Goal: Transaction & Acquisition: Purchase product/service

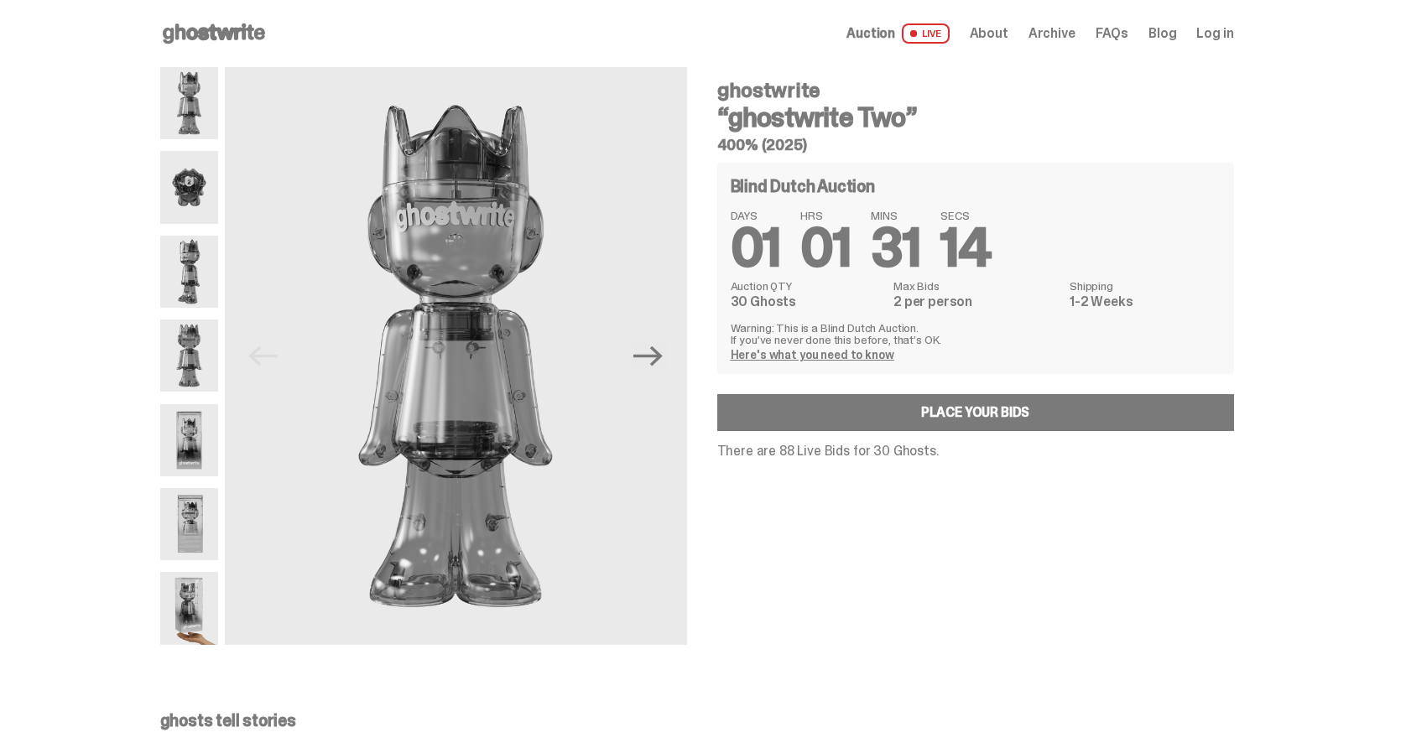
click at [190, 185] on img at bounding box center [189, 187] width 58 height 72
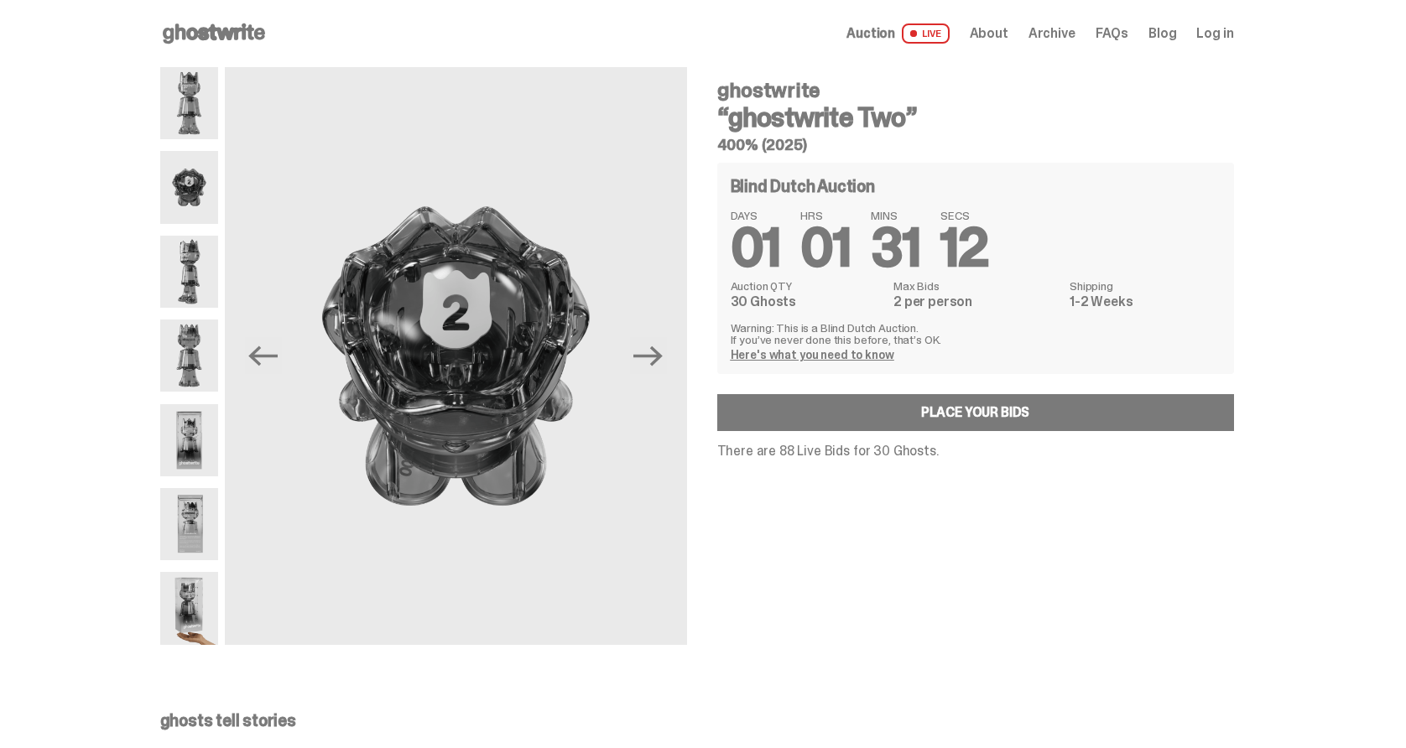
click at [200, 243] on img at bounding box center [189, 272] width 58 height 72
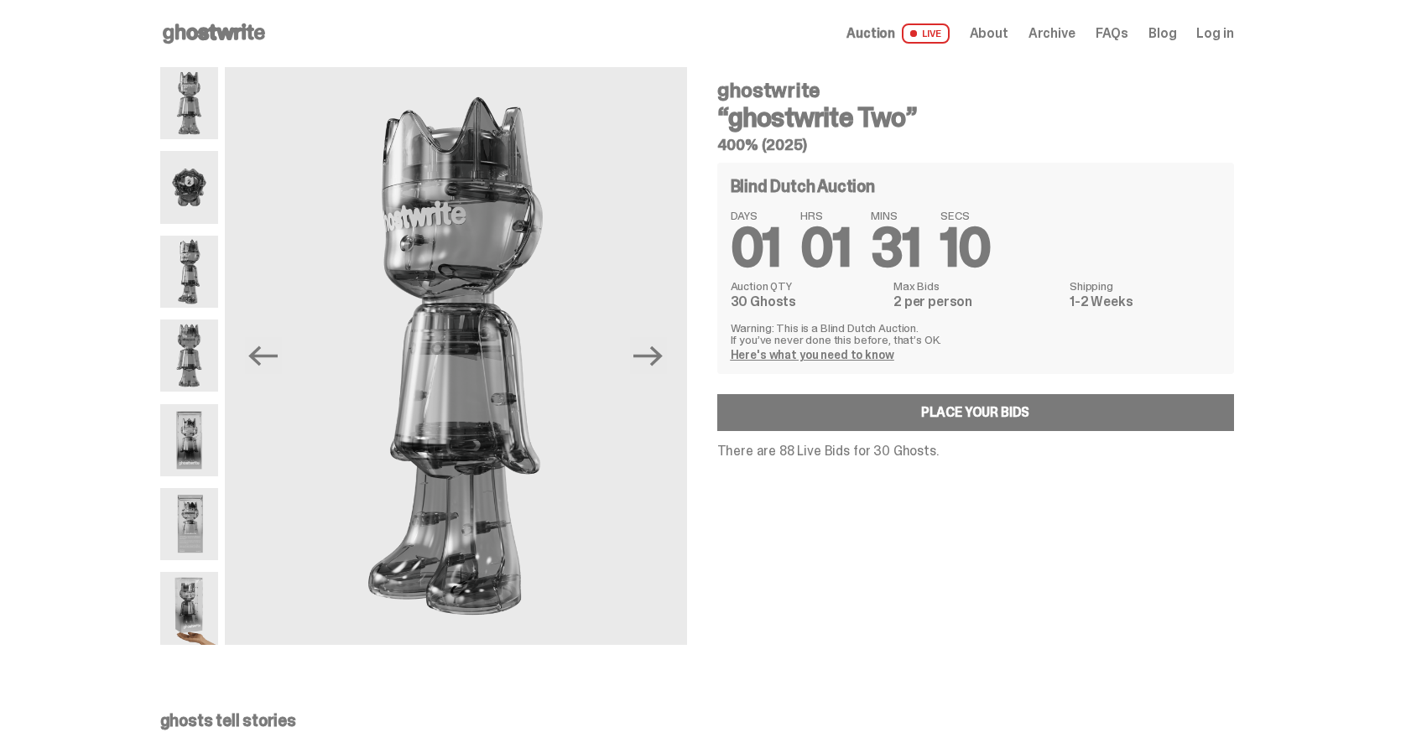
click at [201, 334] on img at bounding box center [189, 356] width 58 height 72
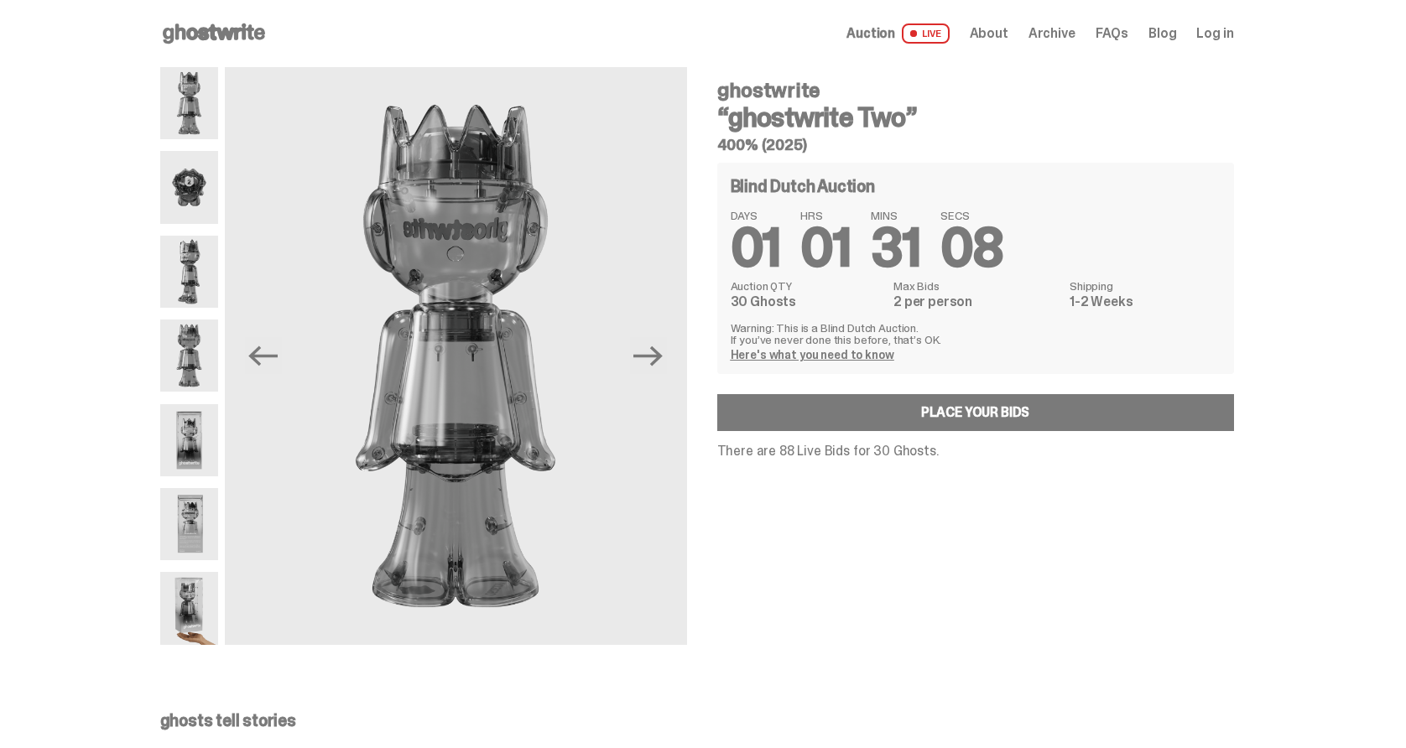
click at [211, 432] on img at bounding box center [189, 440] width 58 height 72
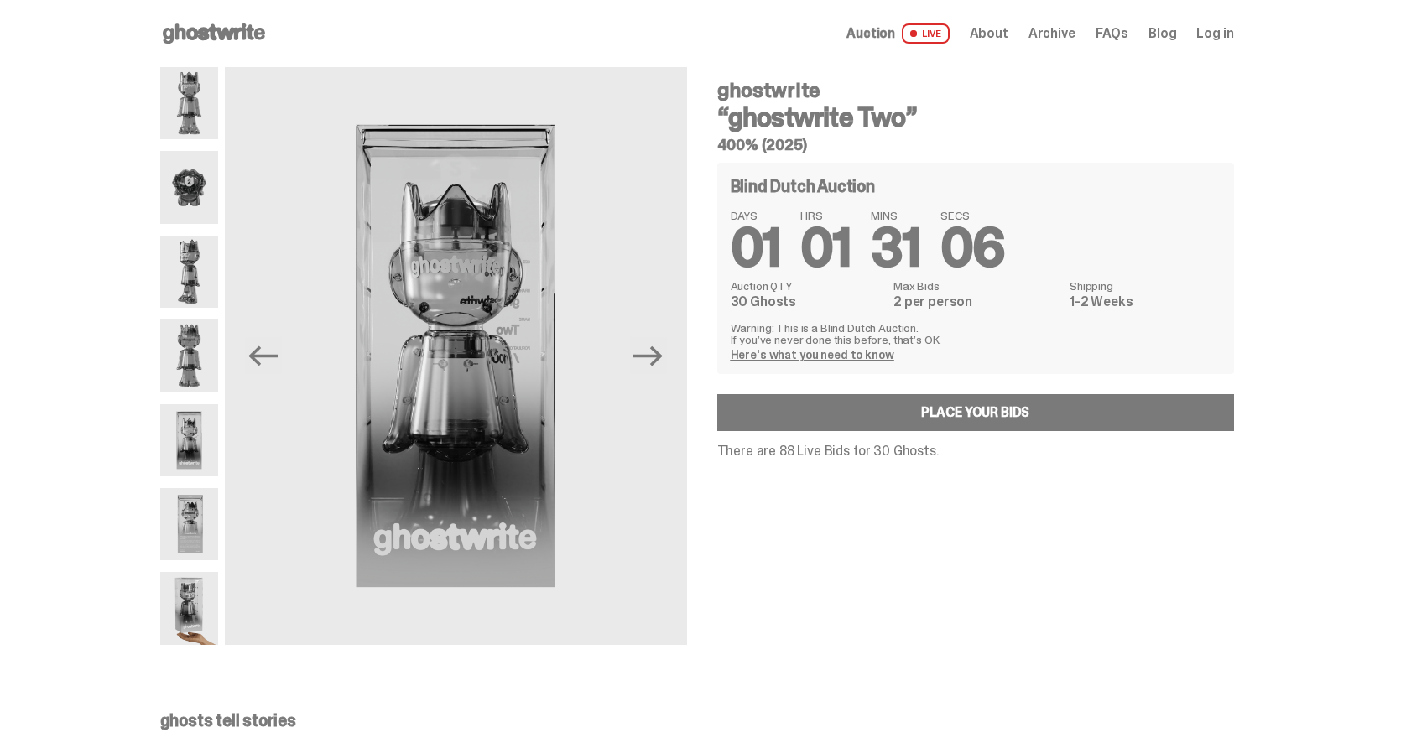
click at [204, 546] on img at bounding box center [189, 524] width 58 height 72
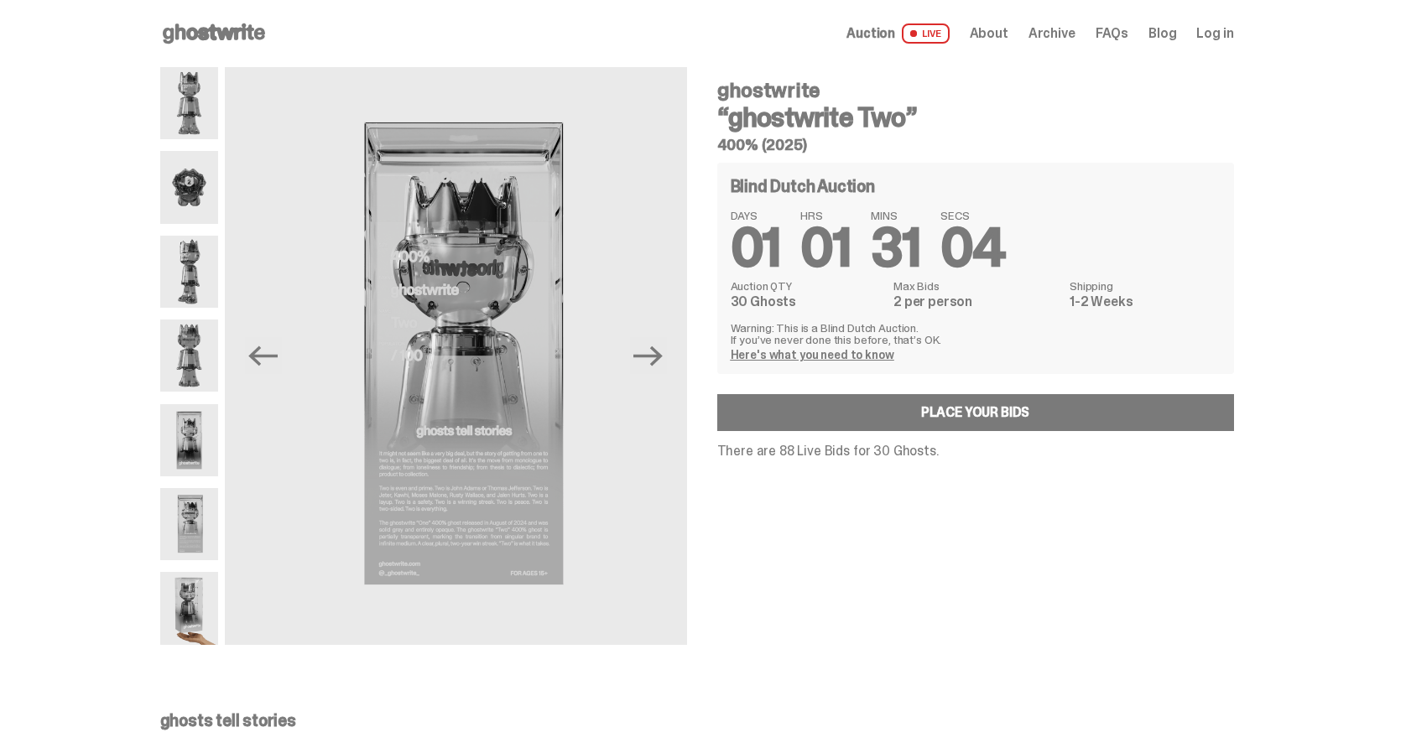
click at [199, 579] on img at bounding box center [189, 608] width 58 height 72
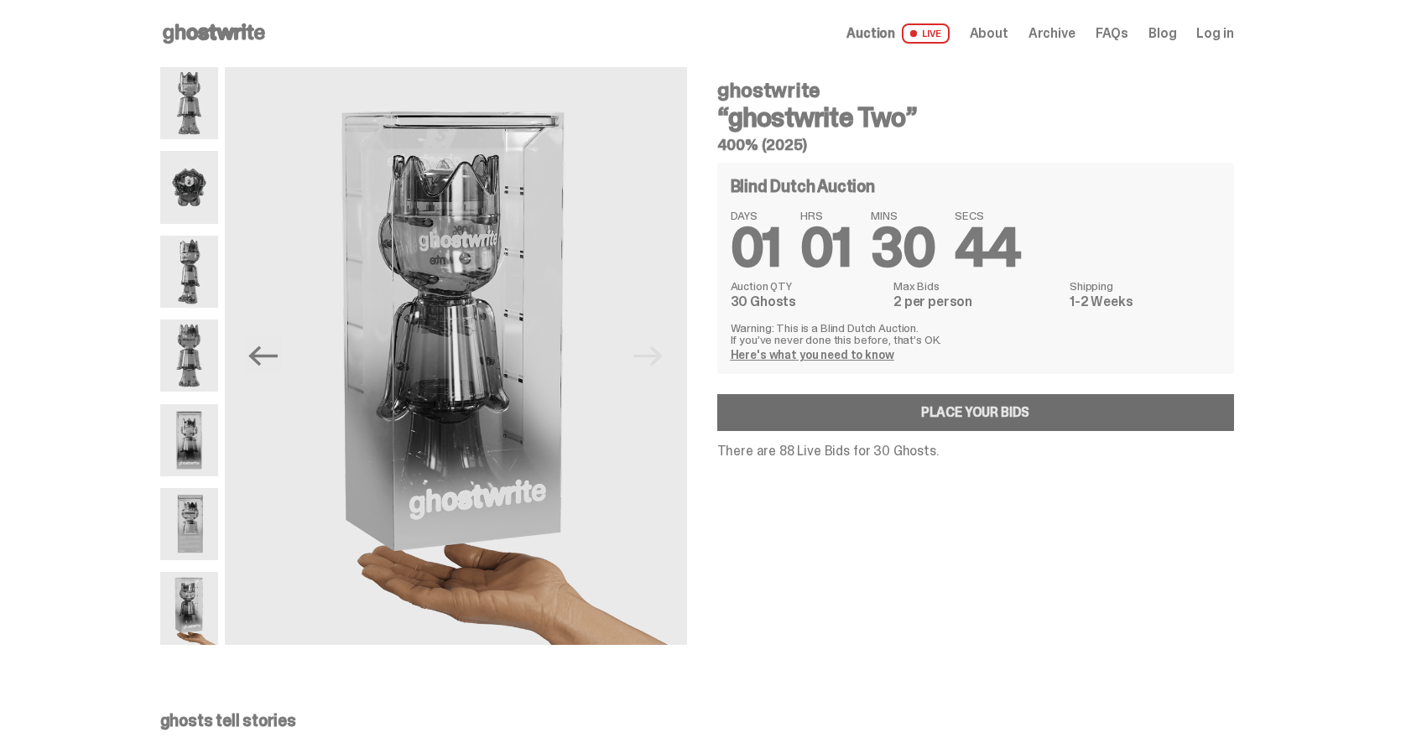
click at [1023, 413] on link "Place your Bids" at bounding box center [975, 412] width 517 height 37
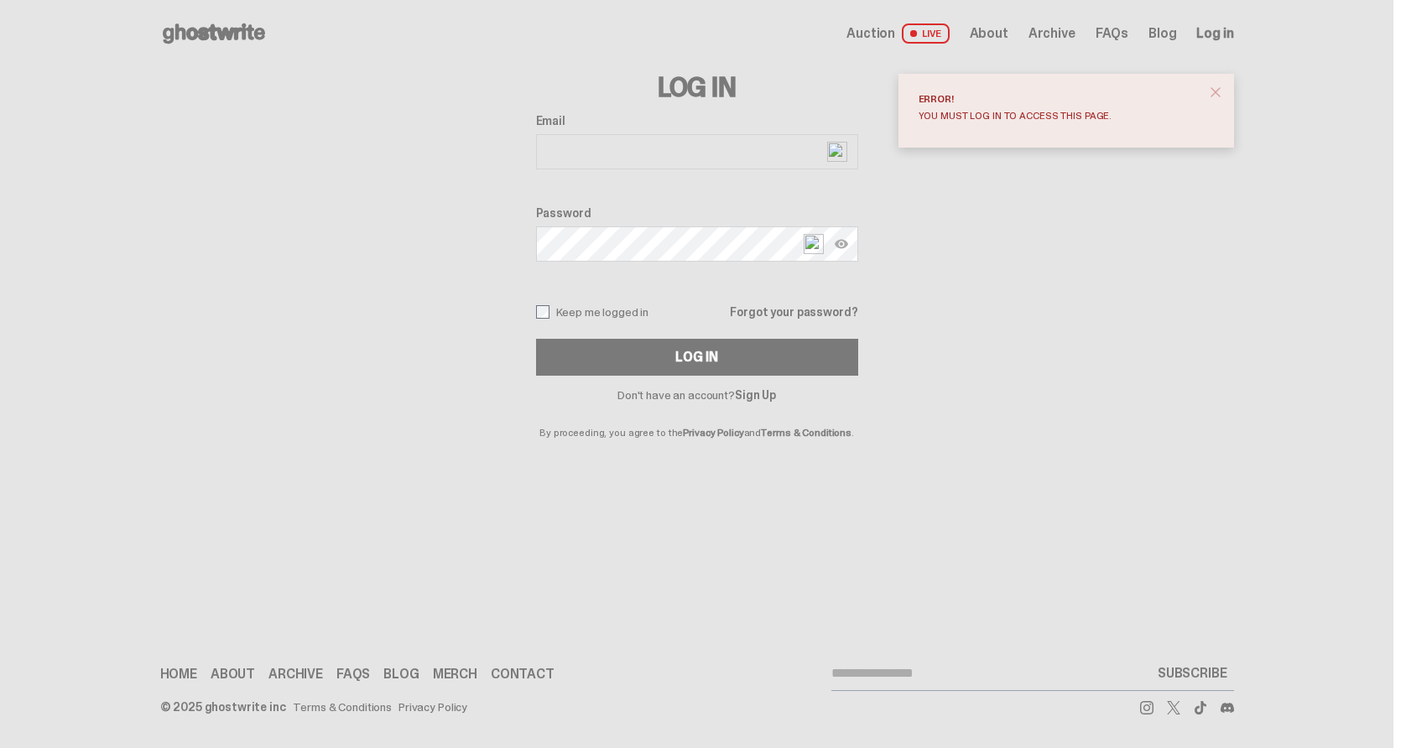
type input "**********"
click at [1223, 88] on span "close" at bounding box center [1215, 92] width 17 height 17
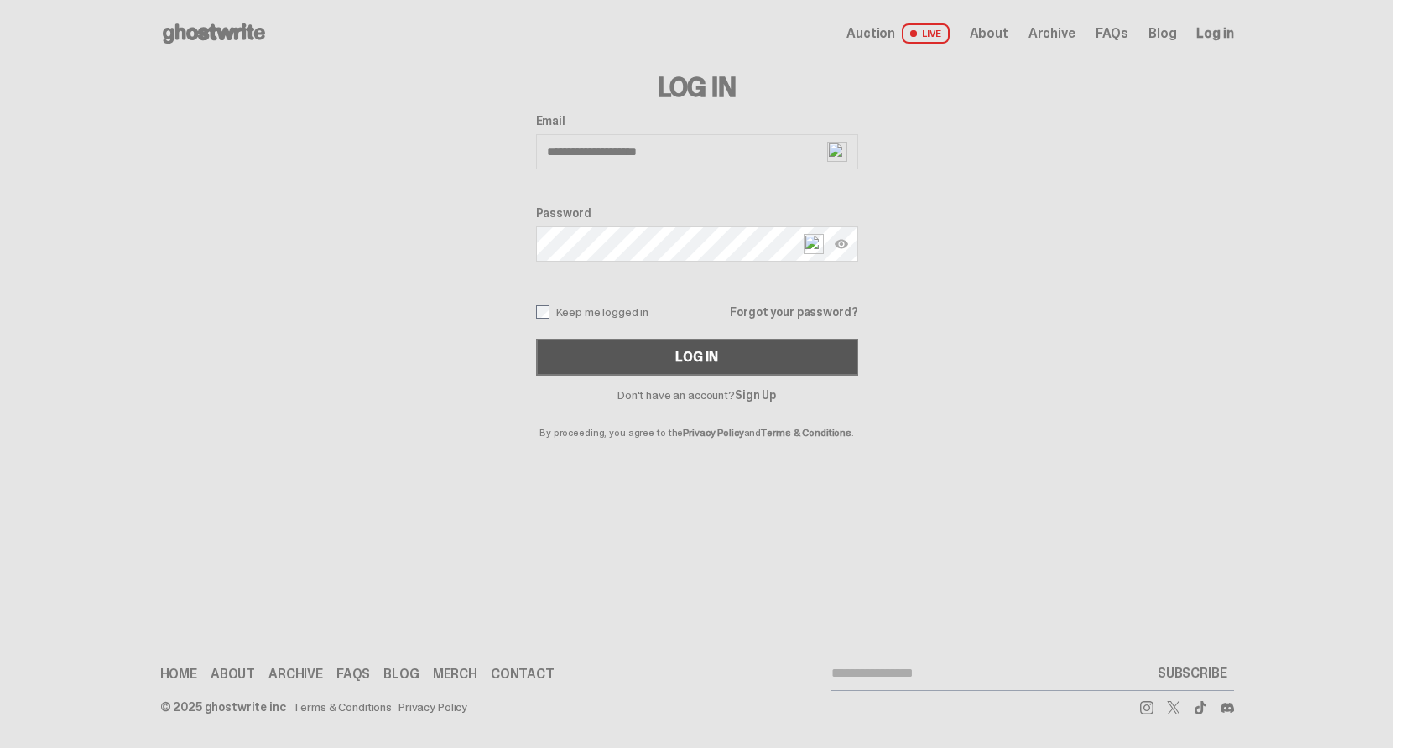
click at [748, 355] on button "Log In" at bounding box center [697, 357] width 322 height 37
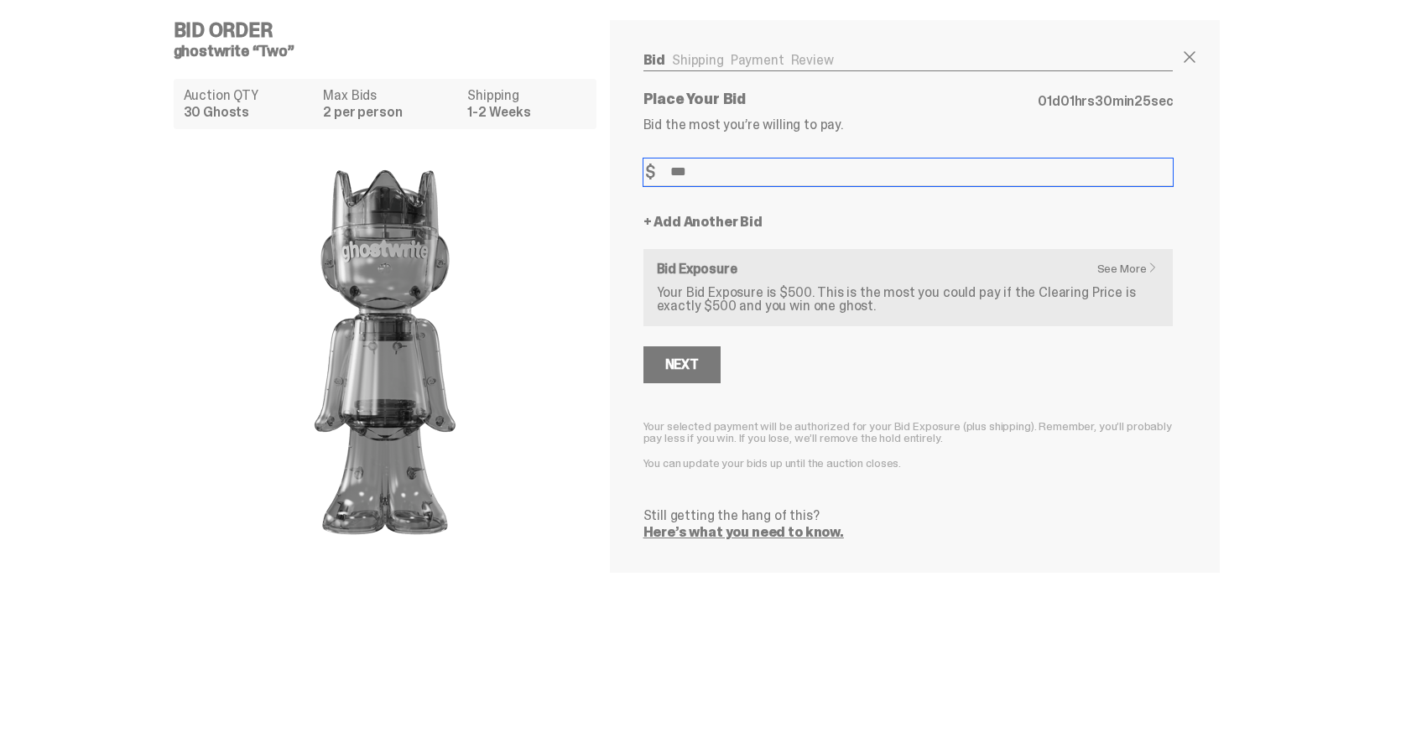
type input "***"
click at [644, 347] on button "Next" at bounding box center [682, 365] width 77 height 37
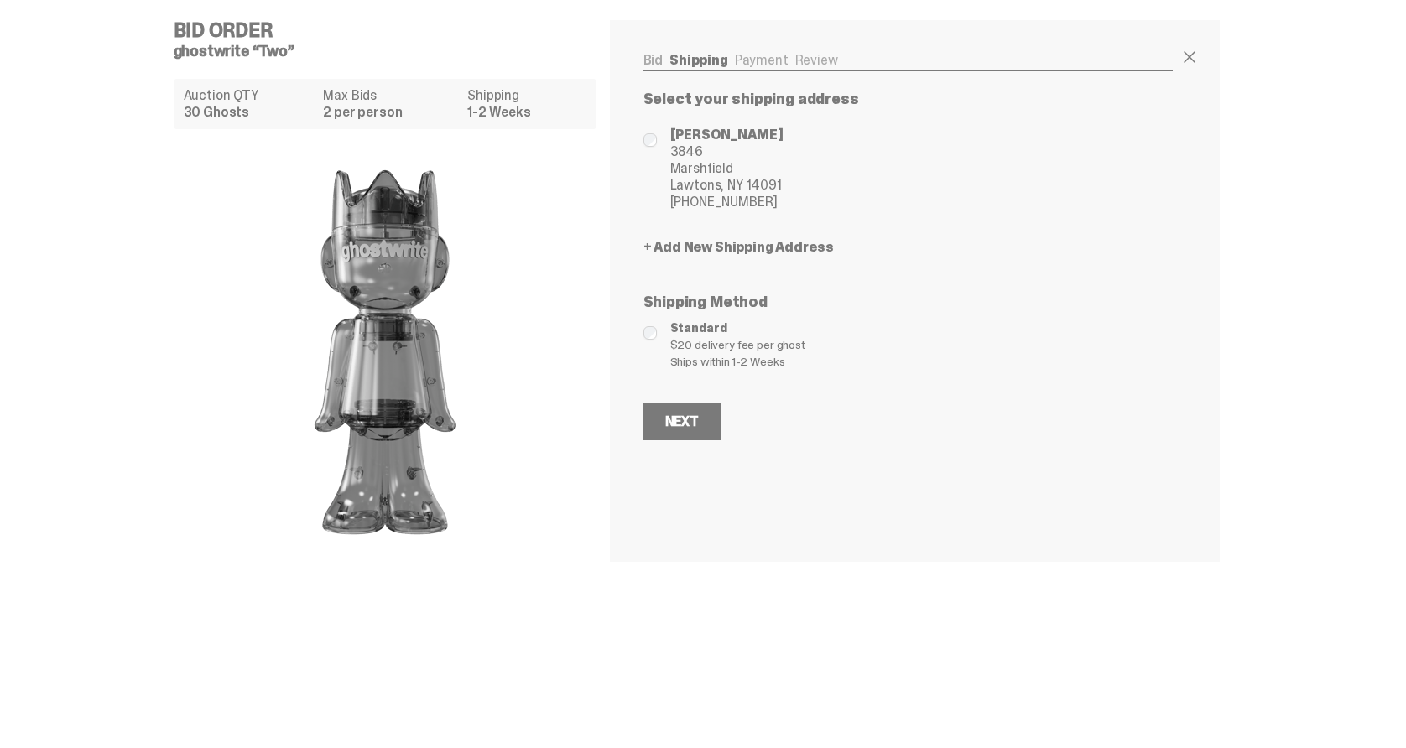
click at [691, 427] on div "Next" at bounding box center [682, 421] width 34 height 13
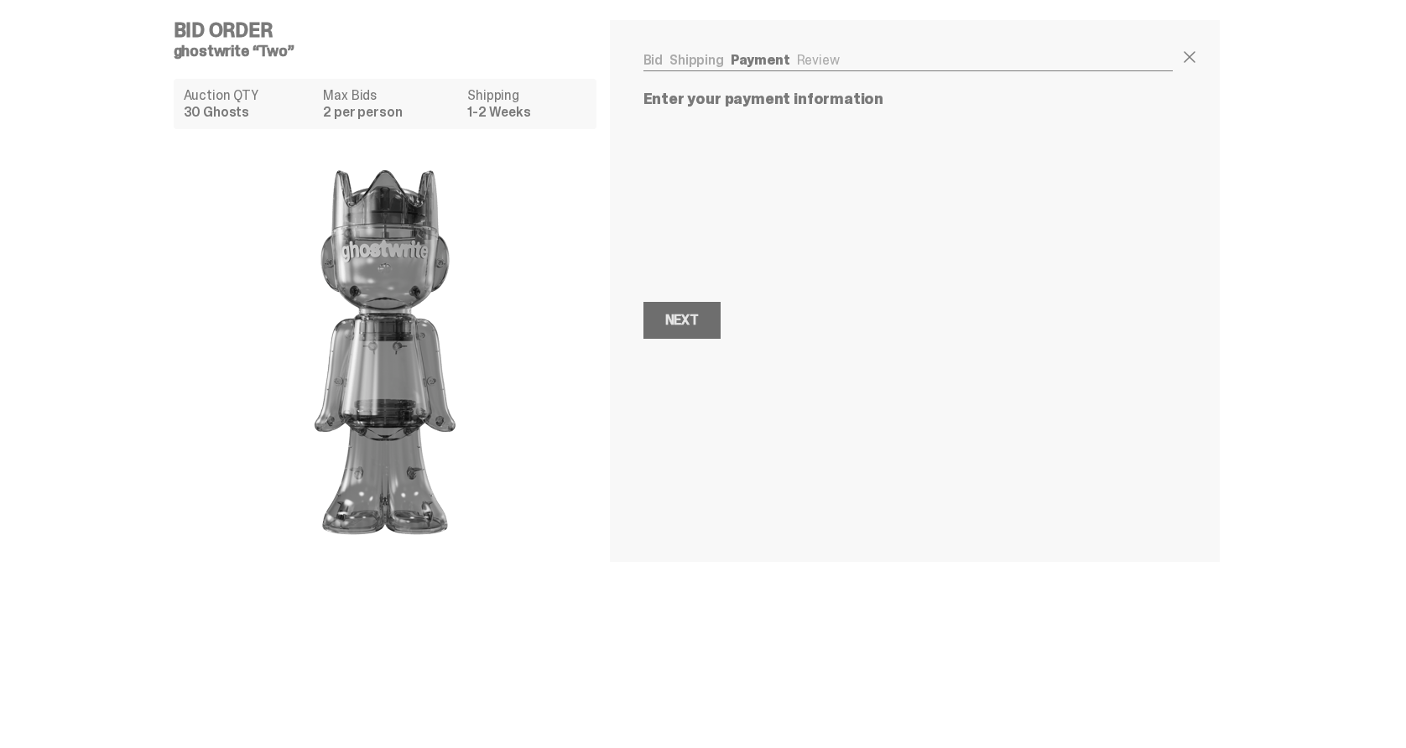
click at [691, 321] on div "Next" at bounding box center [682, 320] width 34 height 13
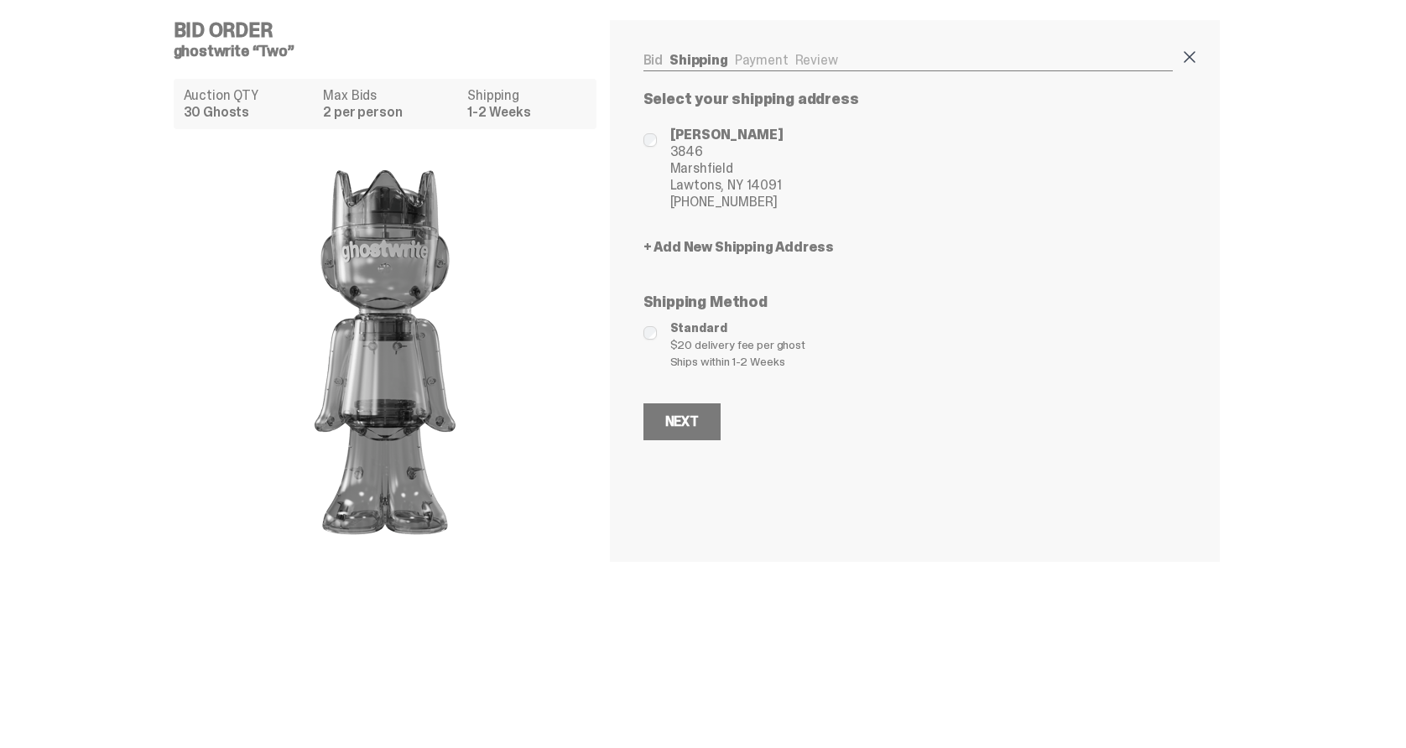
click at [1197, 57] on span at bounding box center [1190, 57] width 20 height 20
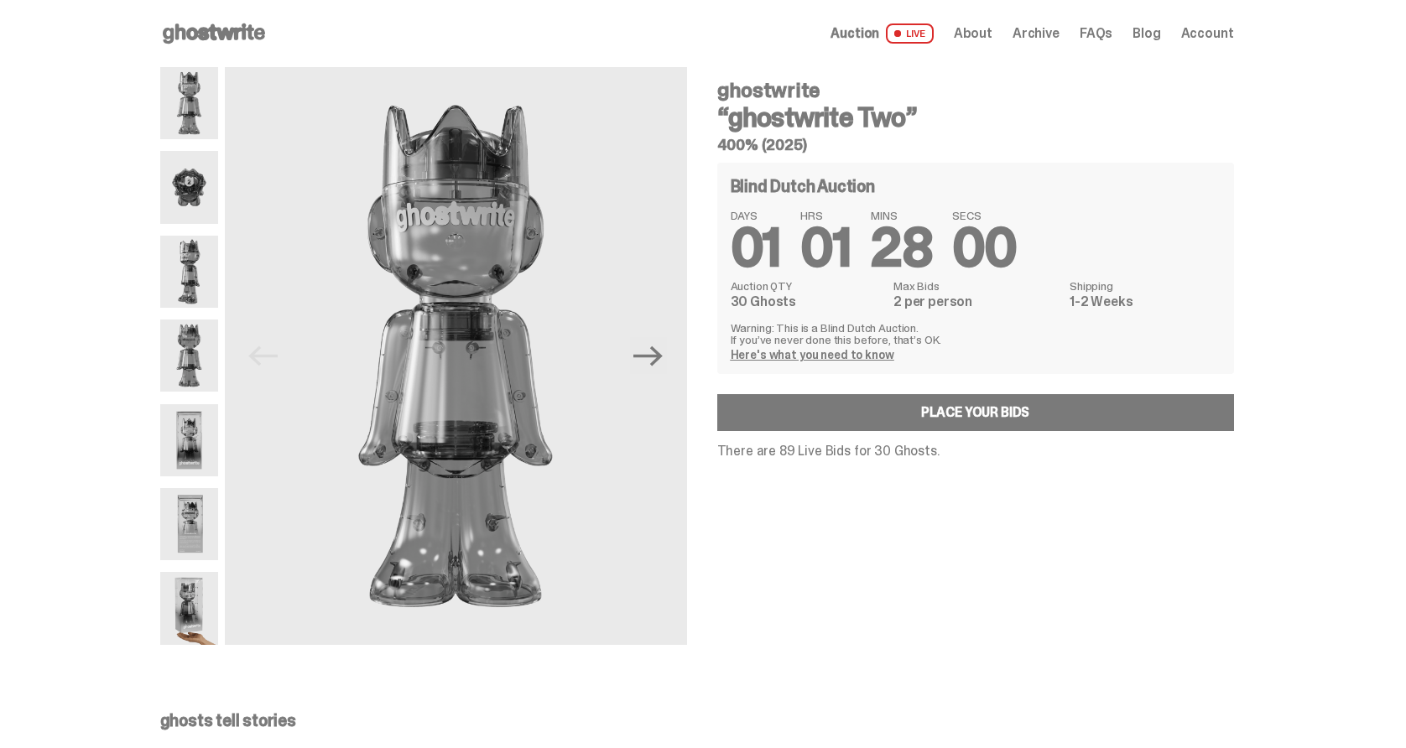
click at [1059, 34] on span "Archive" at bounding box center [1036, 33] width 47 height 13
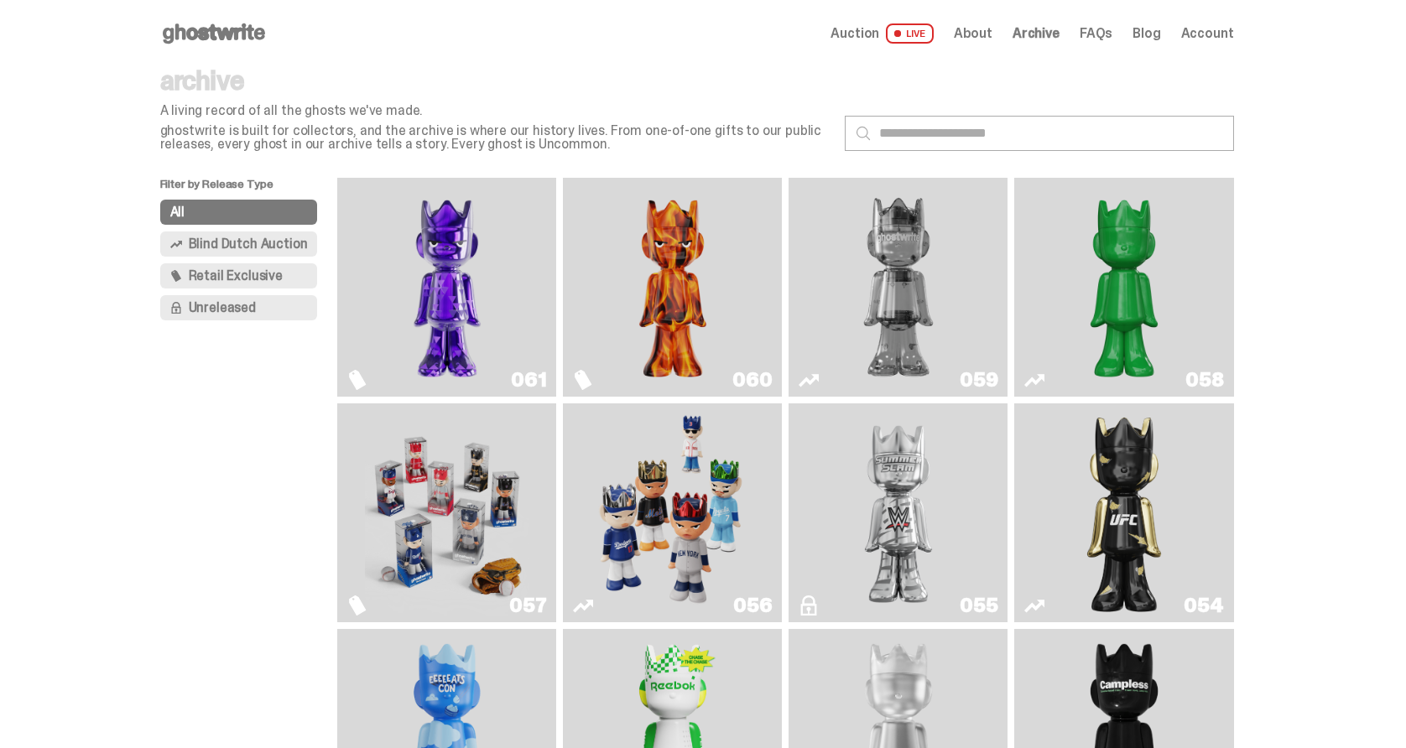
click at [273, 248] on span "Blind Dutch Auction" at bounding box center [248, 243] width 119 height 13
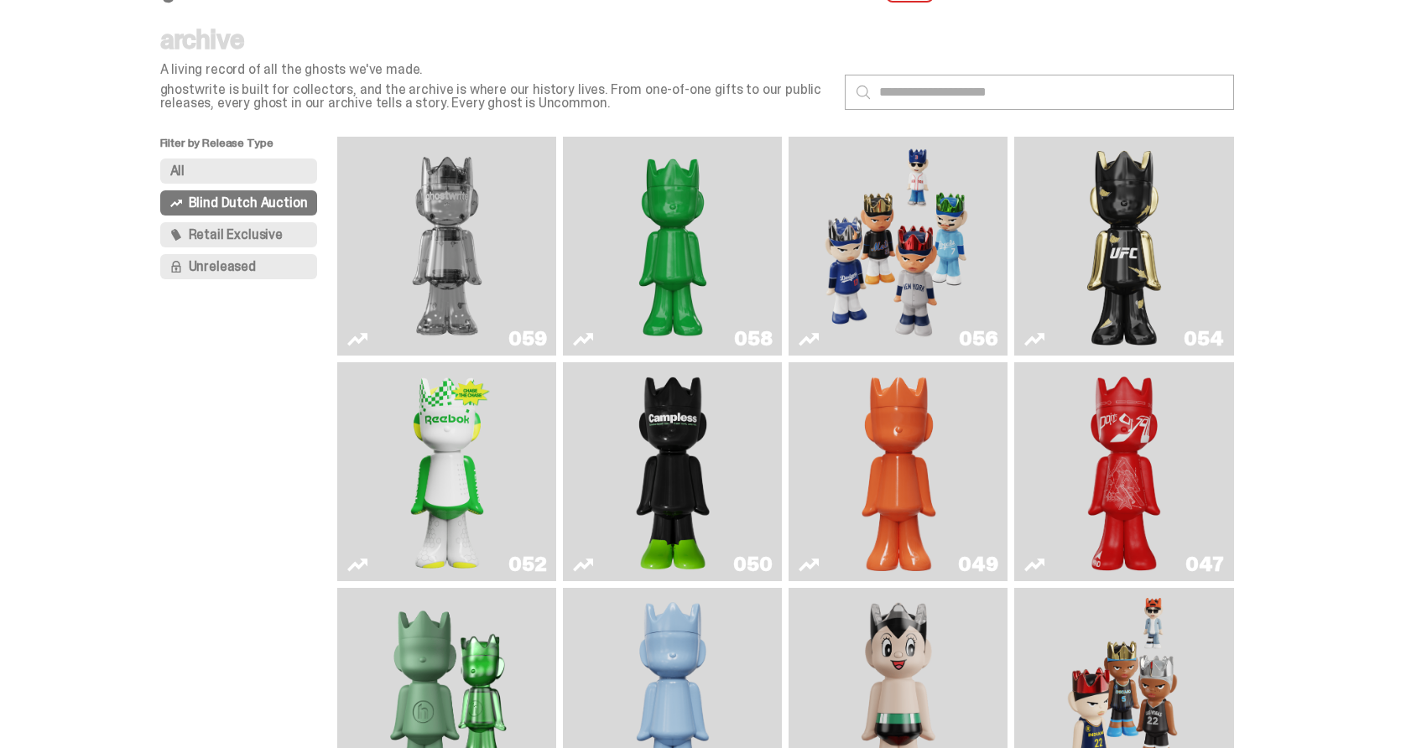
scroll to position [39, 0]
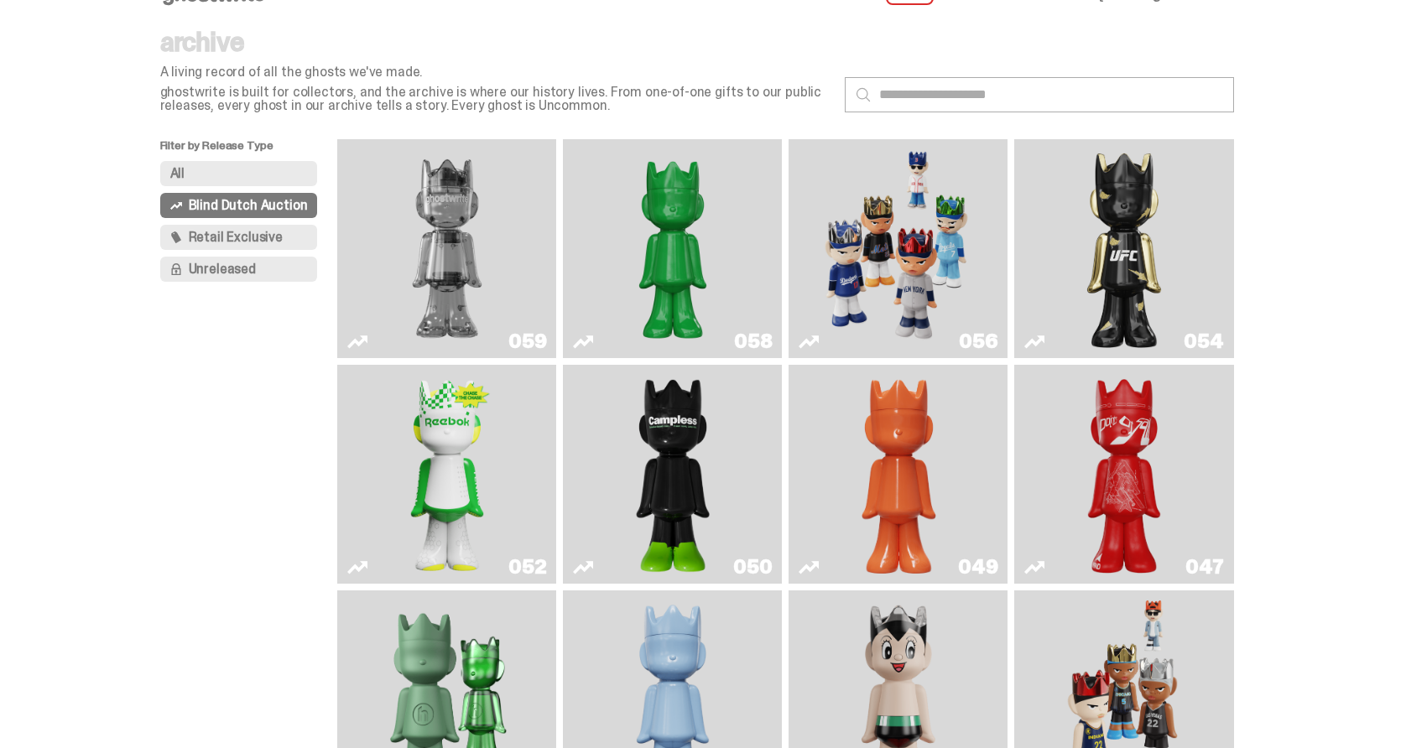
click at [711, 467] on img "Campless" at bounding box center [672, 475] width 89 height 206
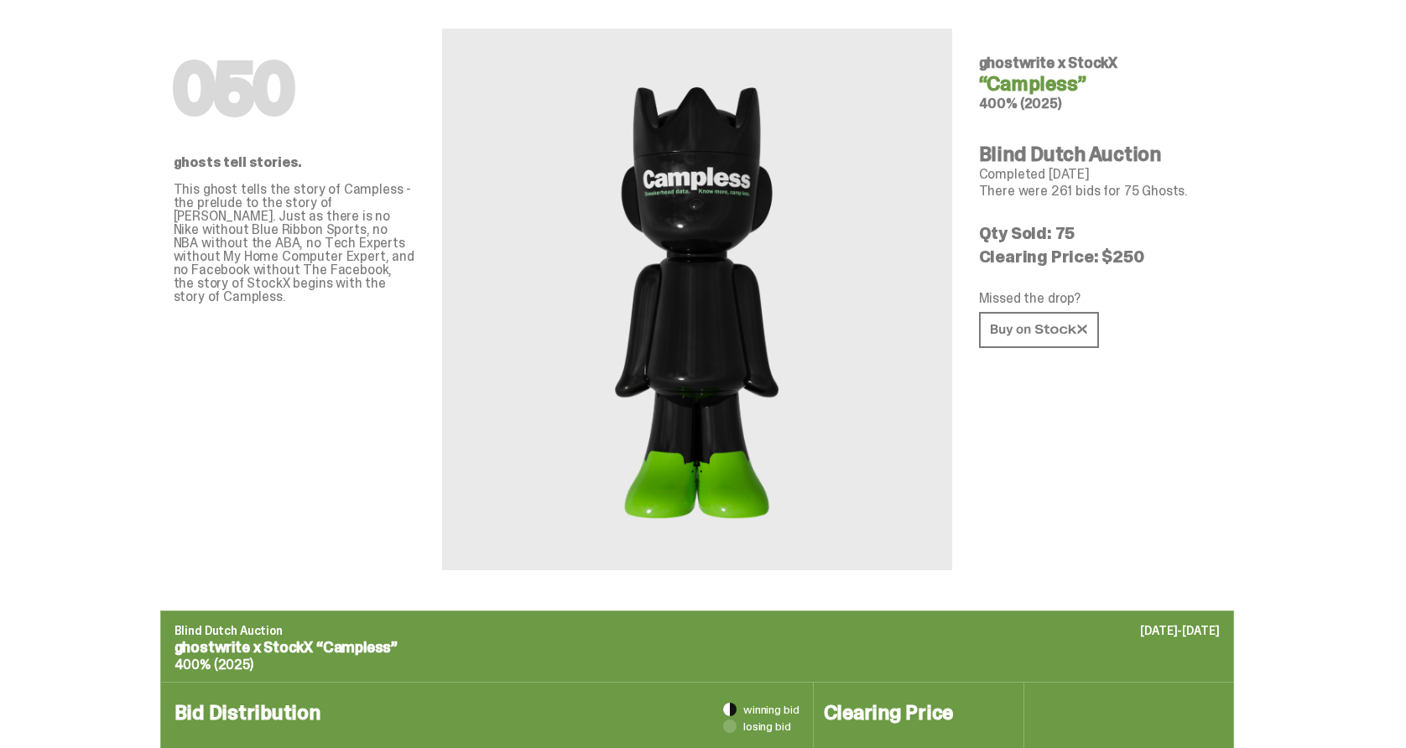
scroll to position [51, 0]
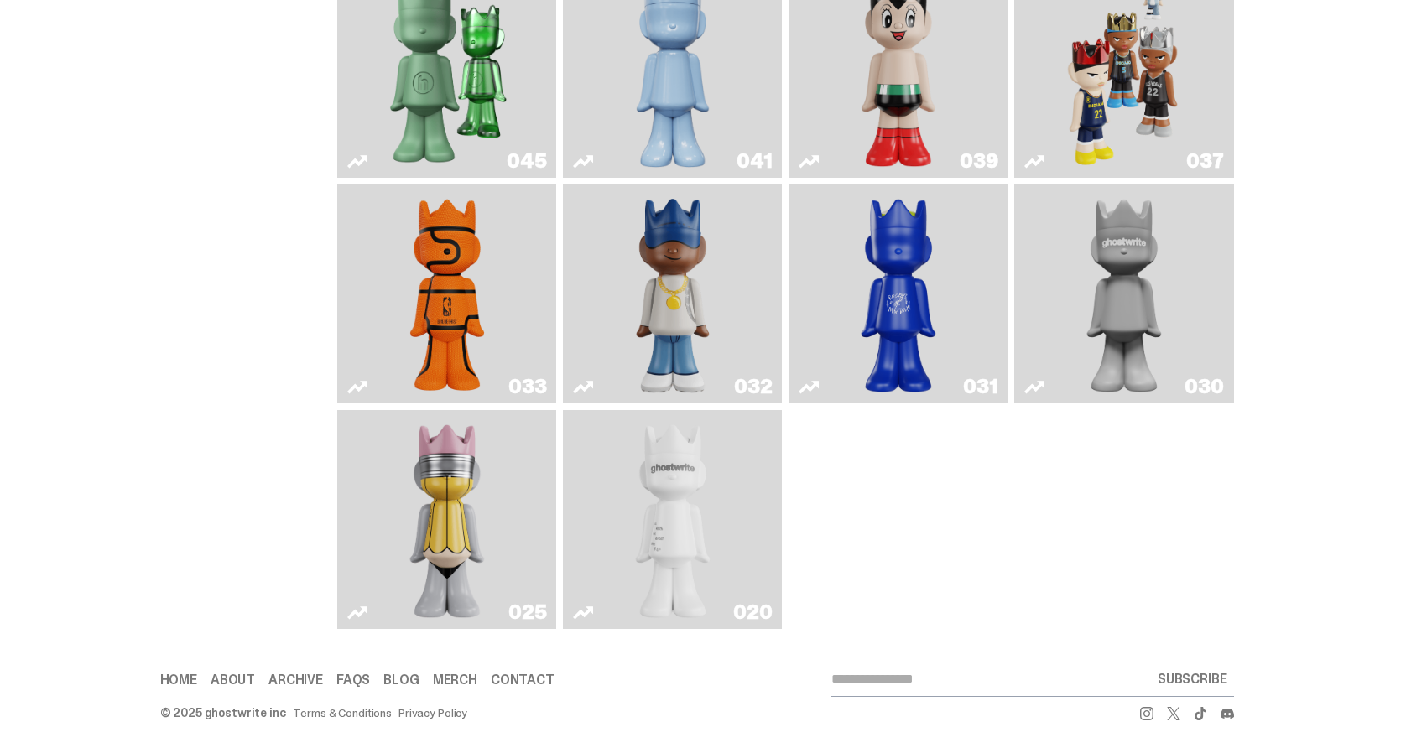
scroll to position [673, 0]
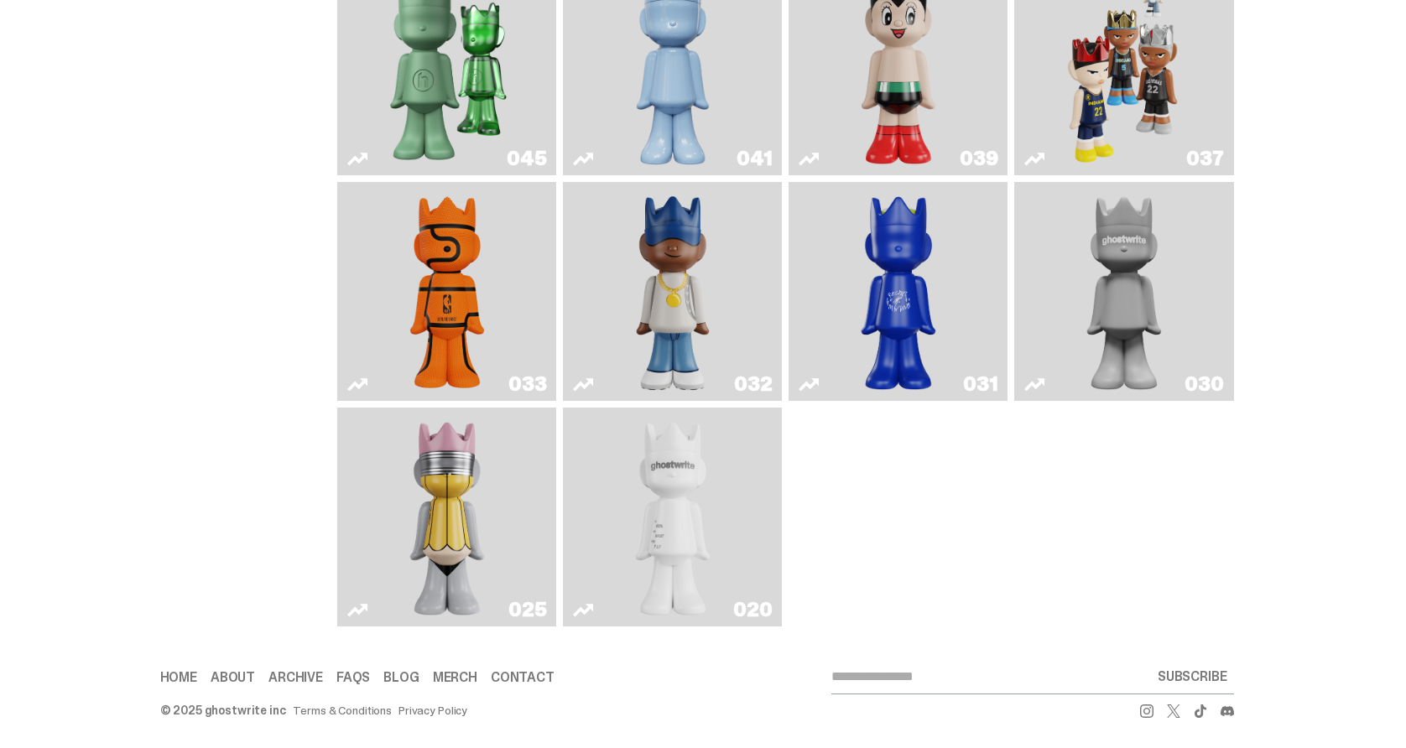
click at [1152, 332] on img "One" at bounding box center [1124, 292] width 116 height 206
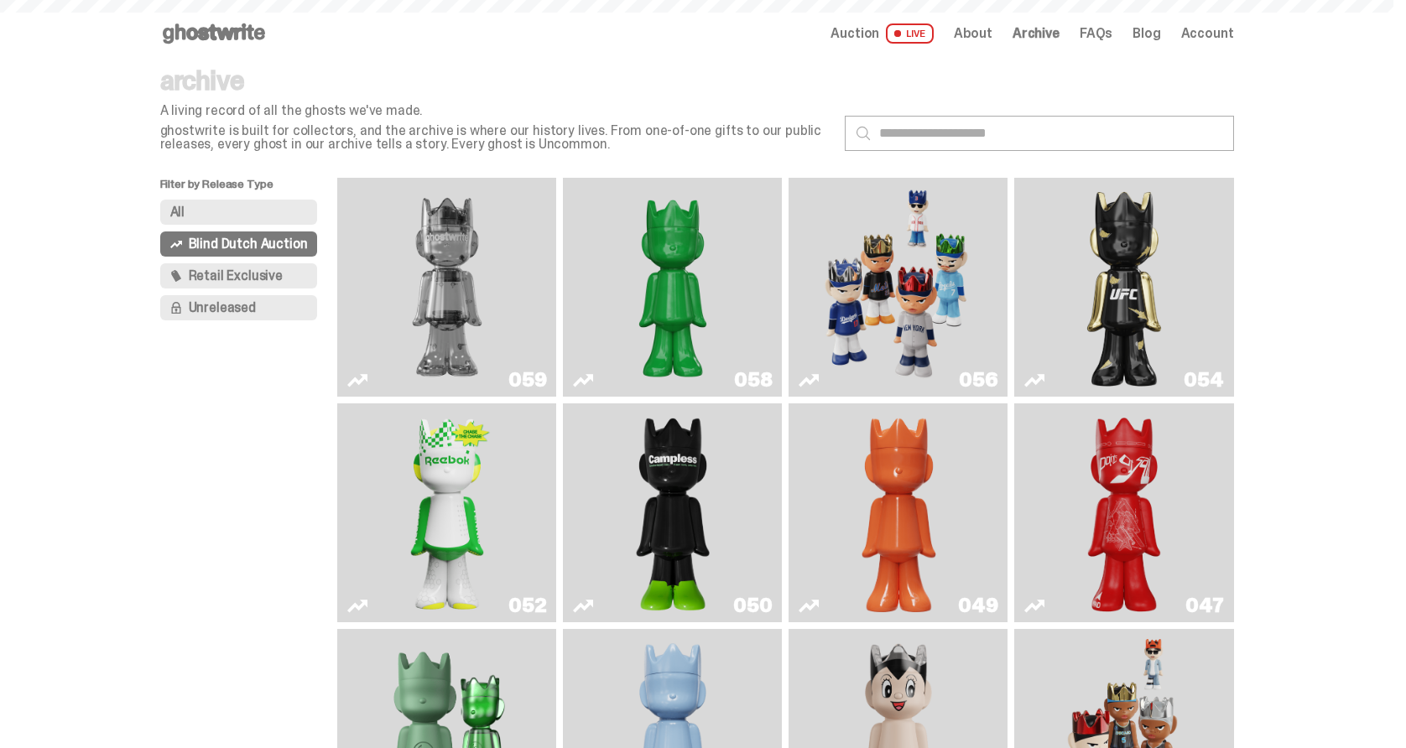
scroll to position [673, 0]
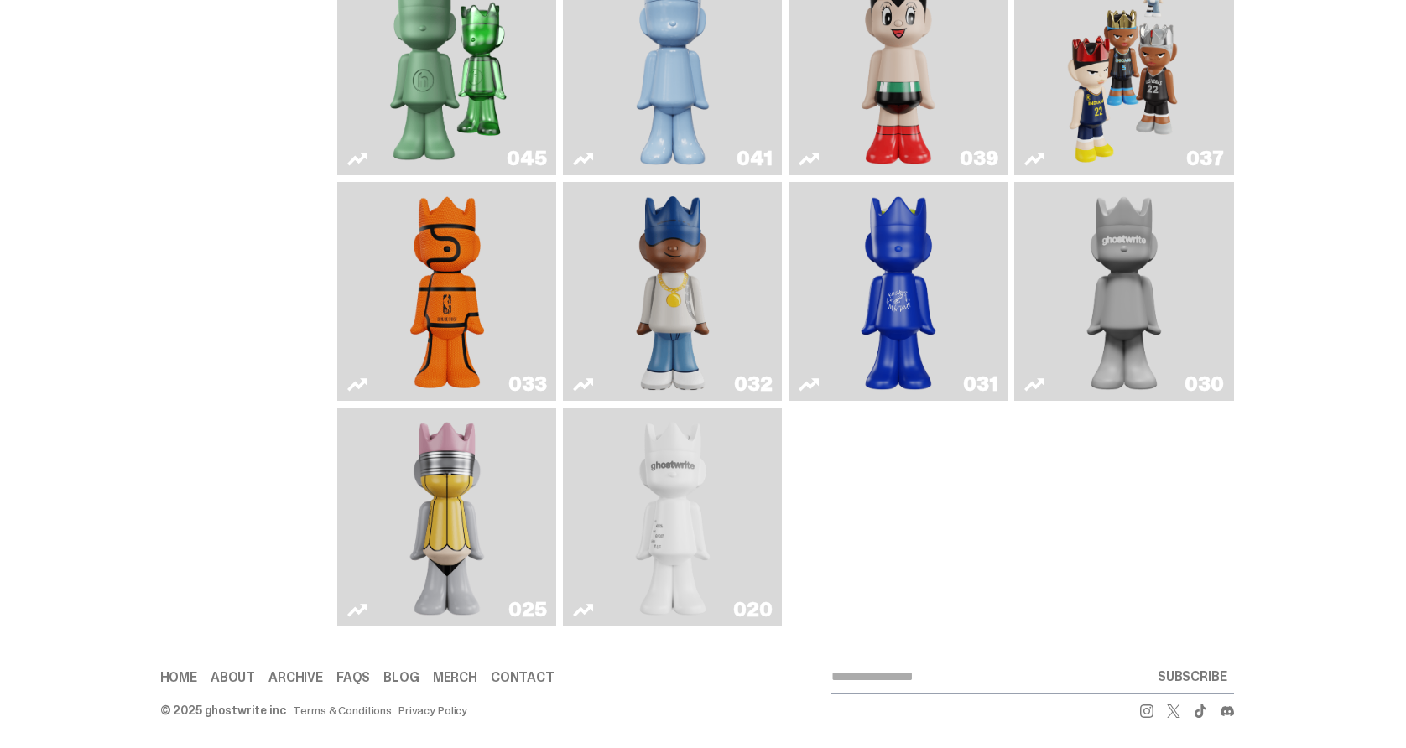
click at [1145, 309] on img "One" at bounding box center [1124, 292] width 116 height 206
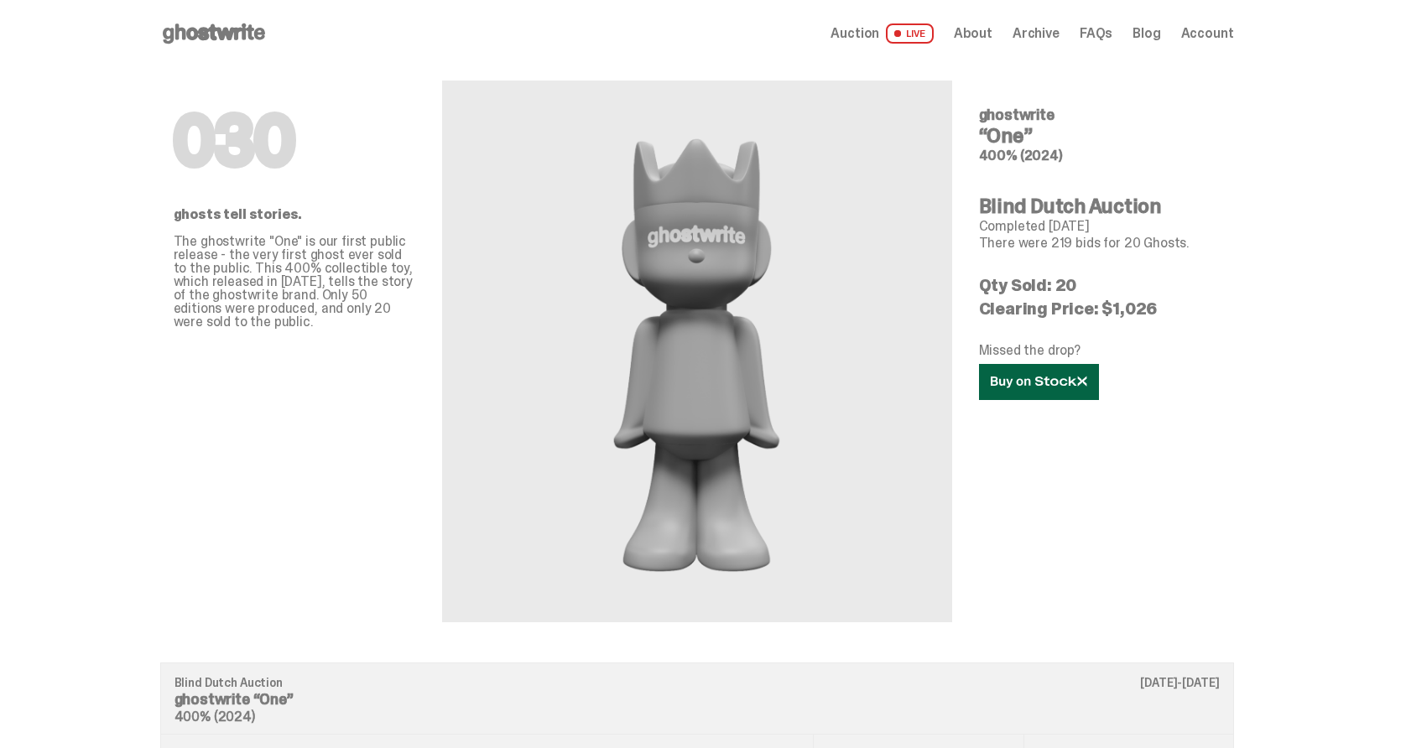
click at [1064, 392] on link at bounding box center [1039, 382] width 120 height 36
click at [1049, 39] on span "Archive" at bounding box center [1036, 33] width 47 height 13
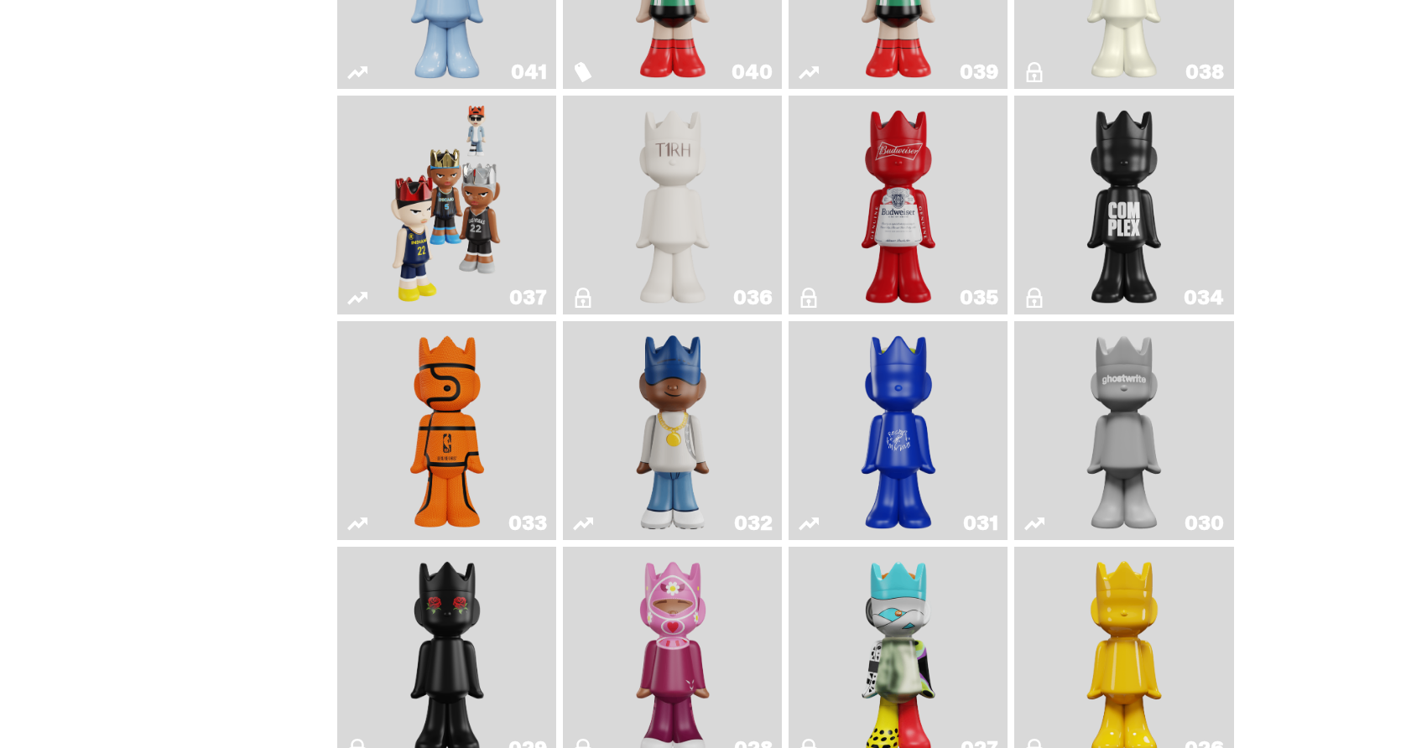
scroll to position [1481, 0]
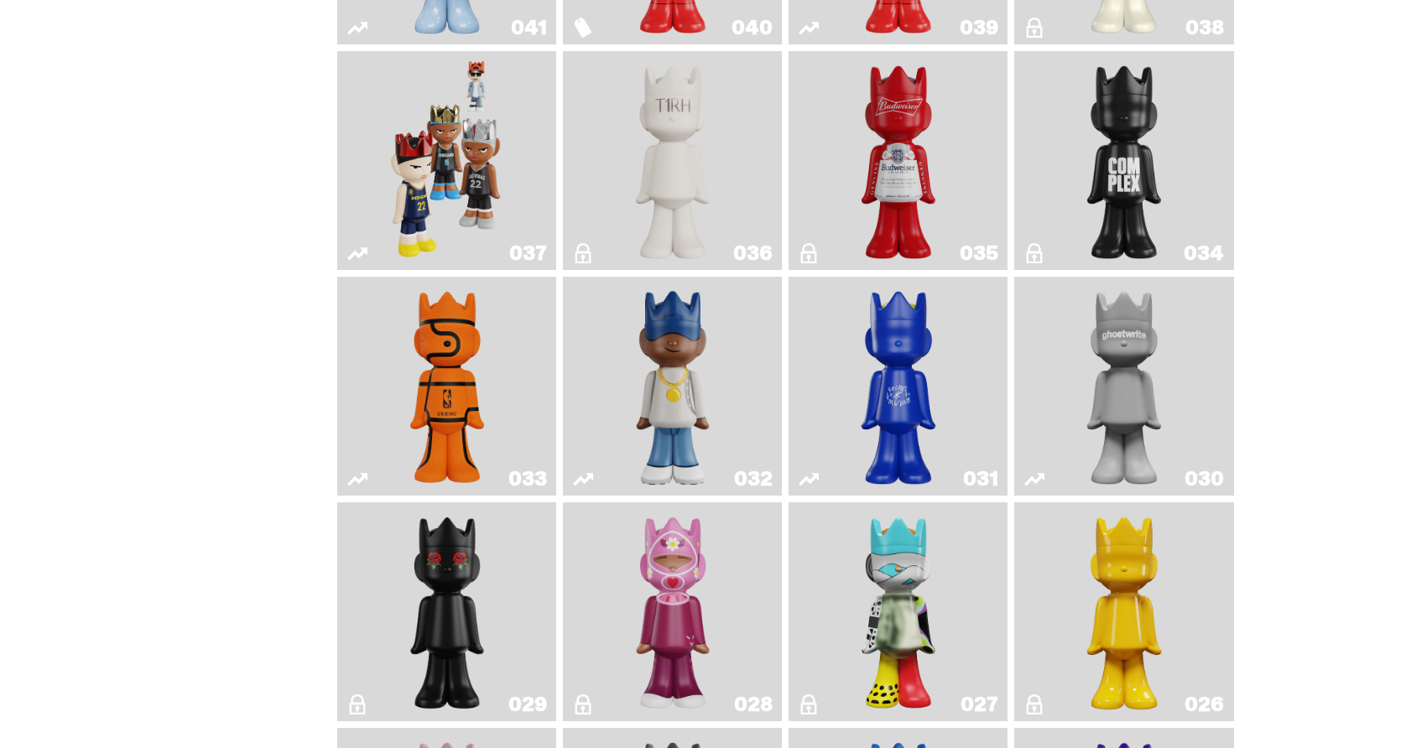
click at [926, 406] on img "Latte" at bounding box center [899, 387] width 116 height 206
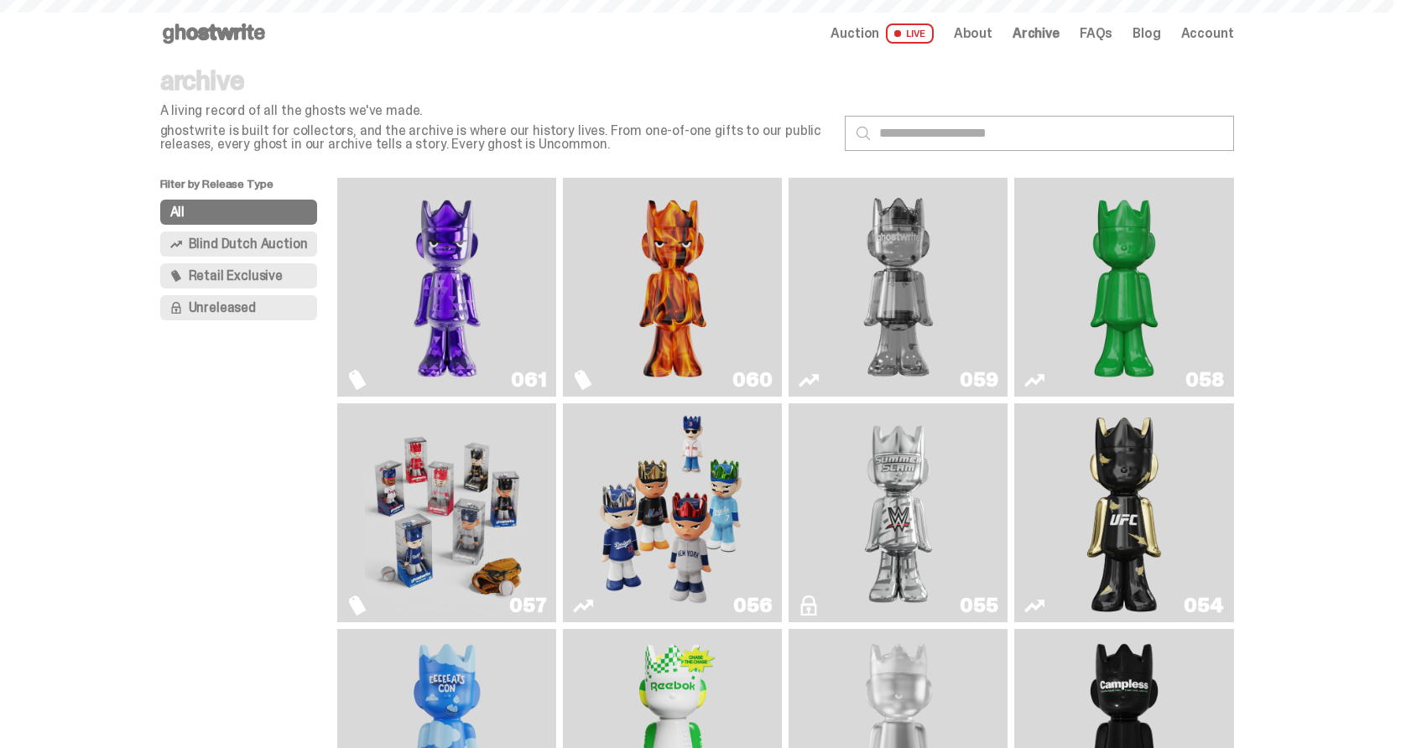
scroll to position [1481, 0]
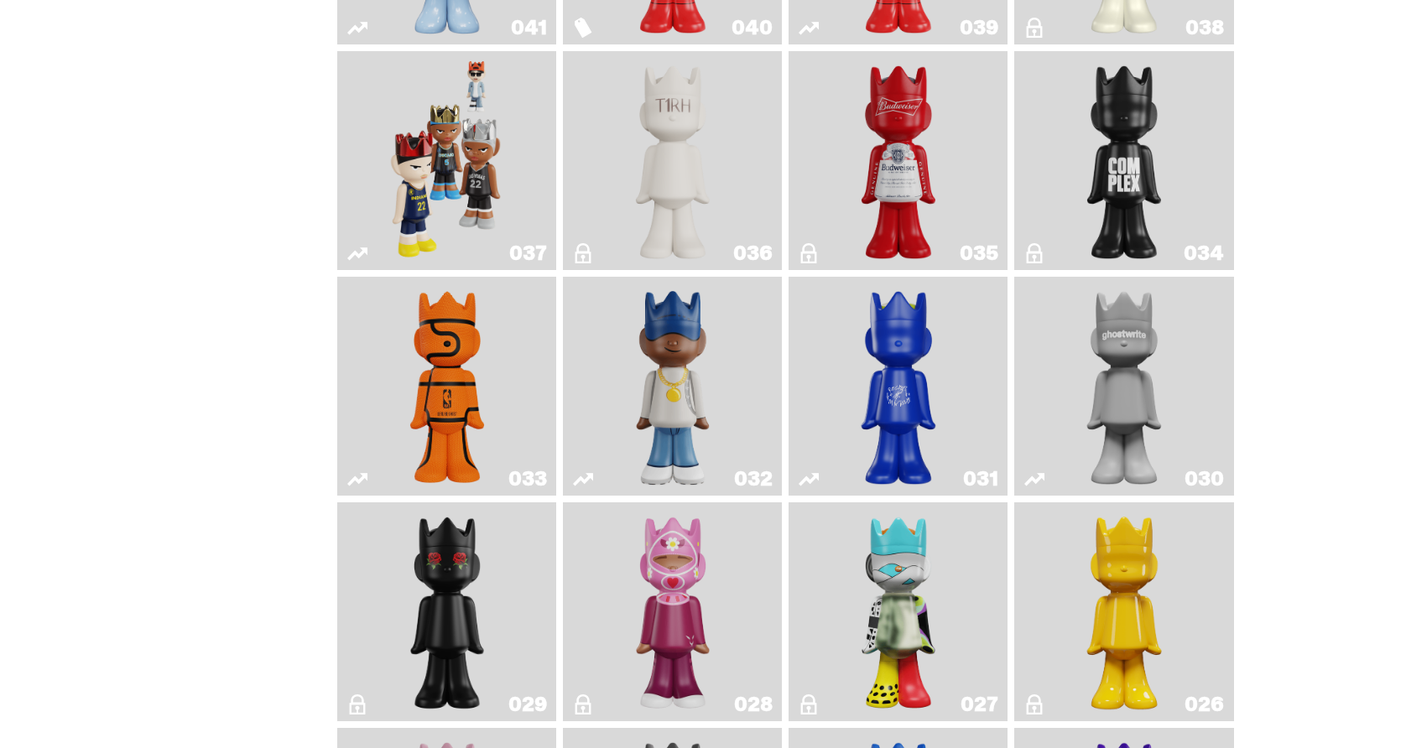
click at [700, 443] on img "Swingman" at bounding box center [673, 387] width 116 height 206
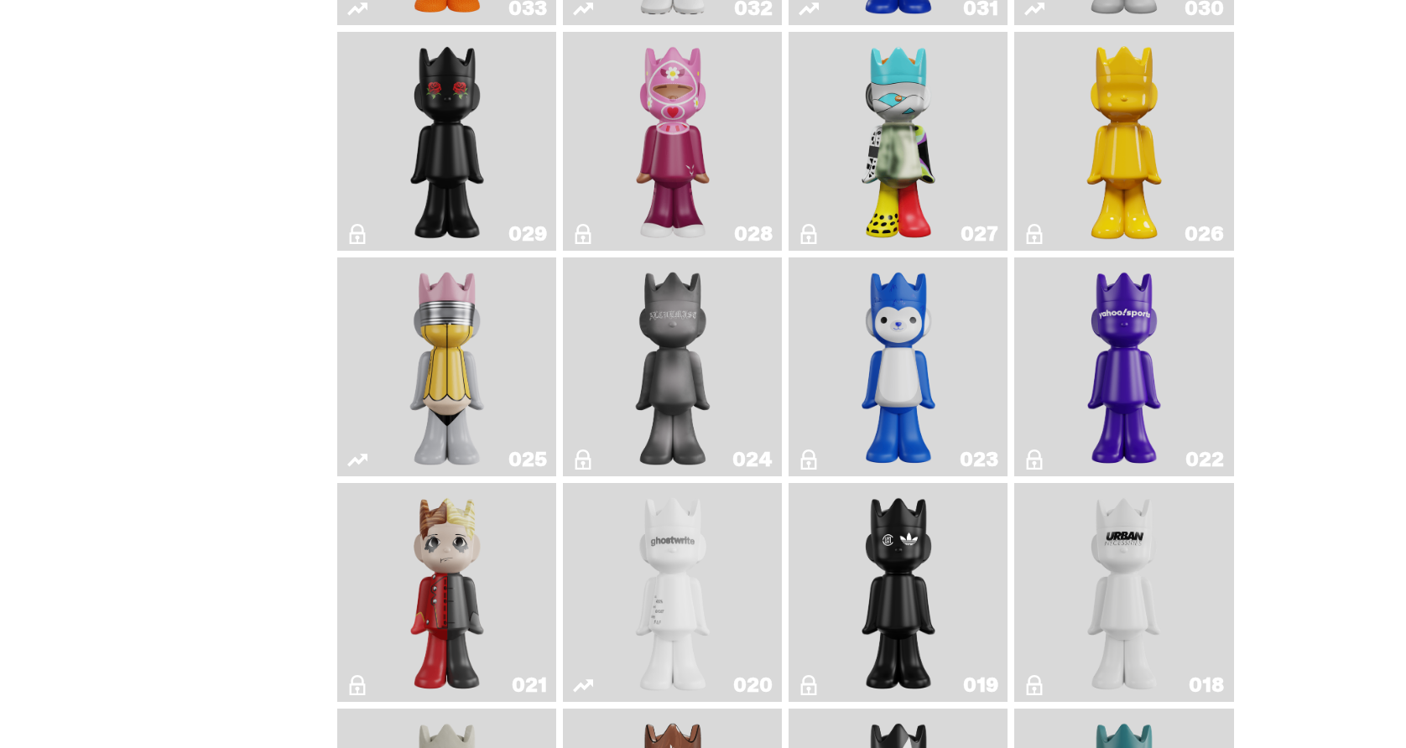
scroll to position [1946, 0]
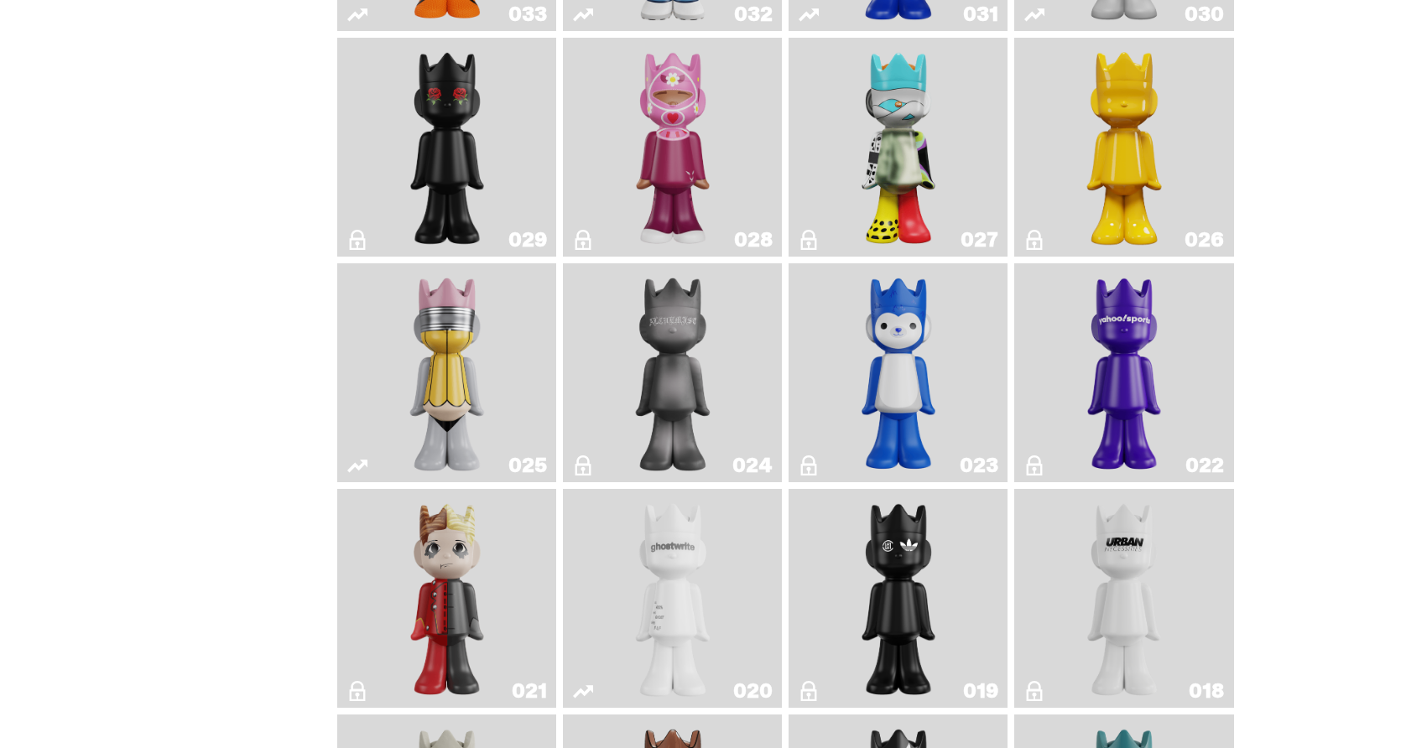
click at [649, 216] on img "Grand Prix" at bounding box center [672, 147] width 89 height 206
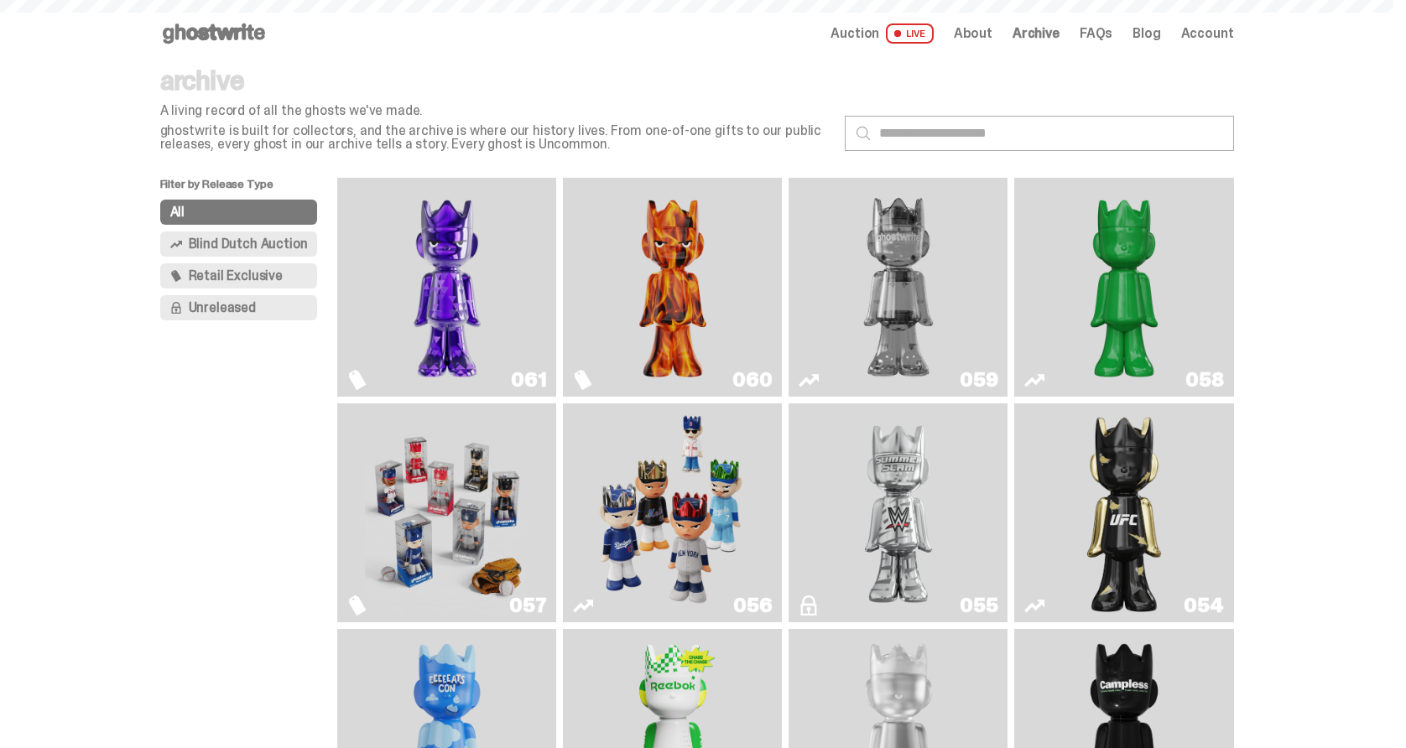
scroll to position [1946, 0]
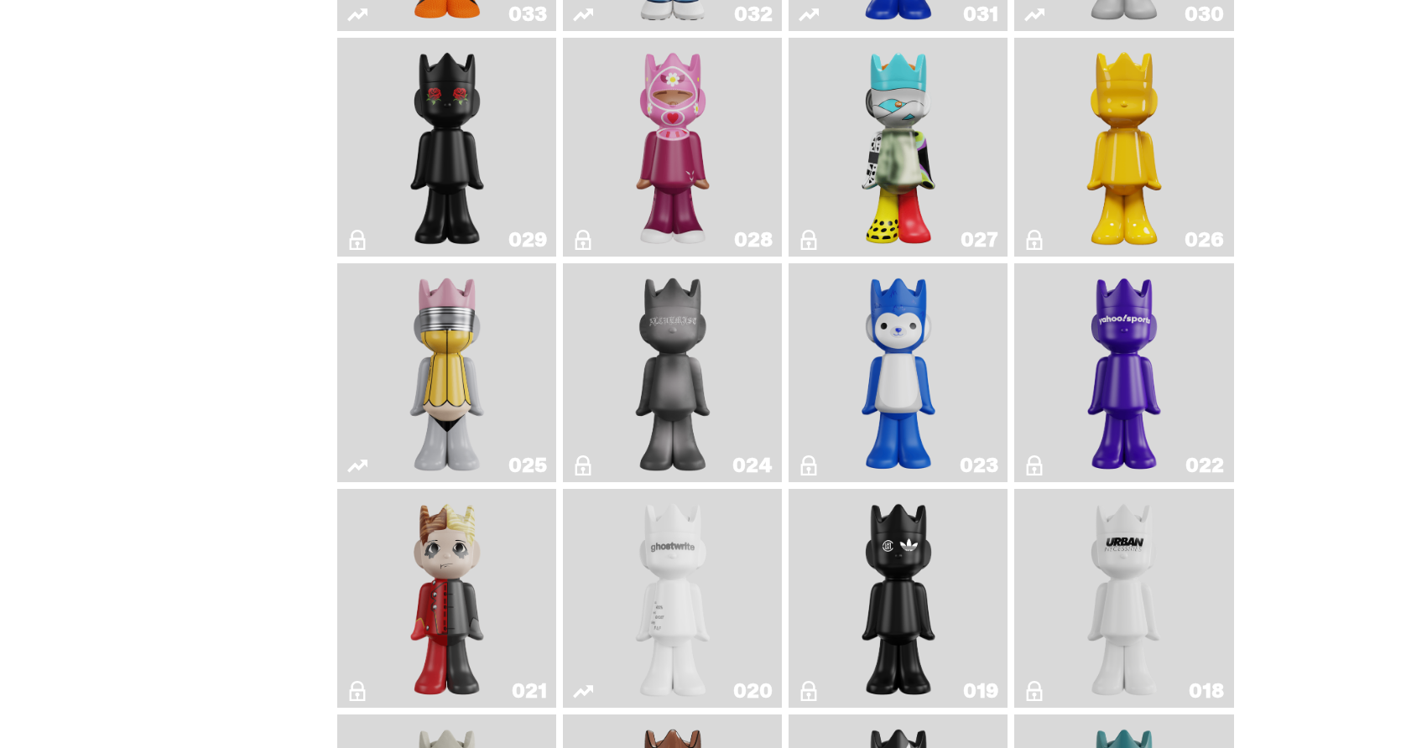
click at [880, 250] on img "What The MSCHF" at bounding box center [898, 147] width 89 height 206
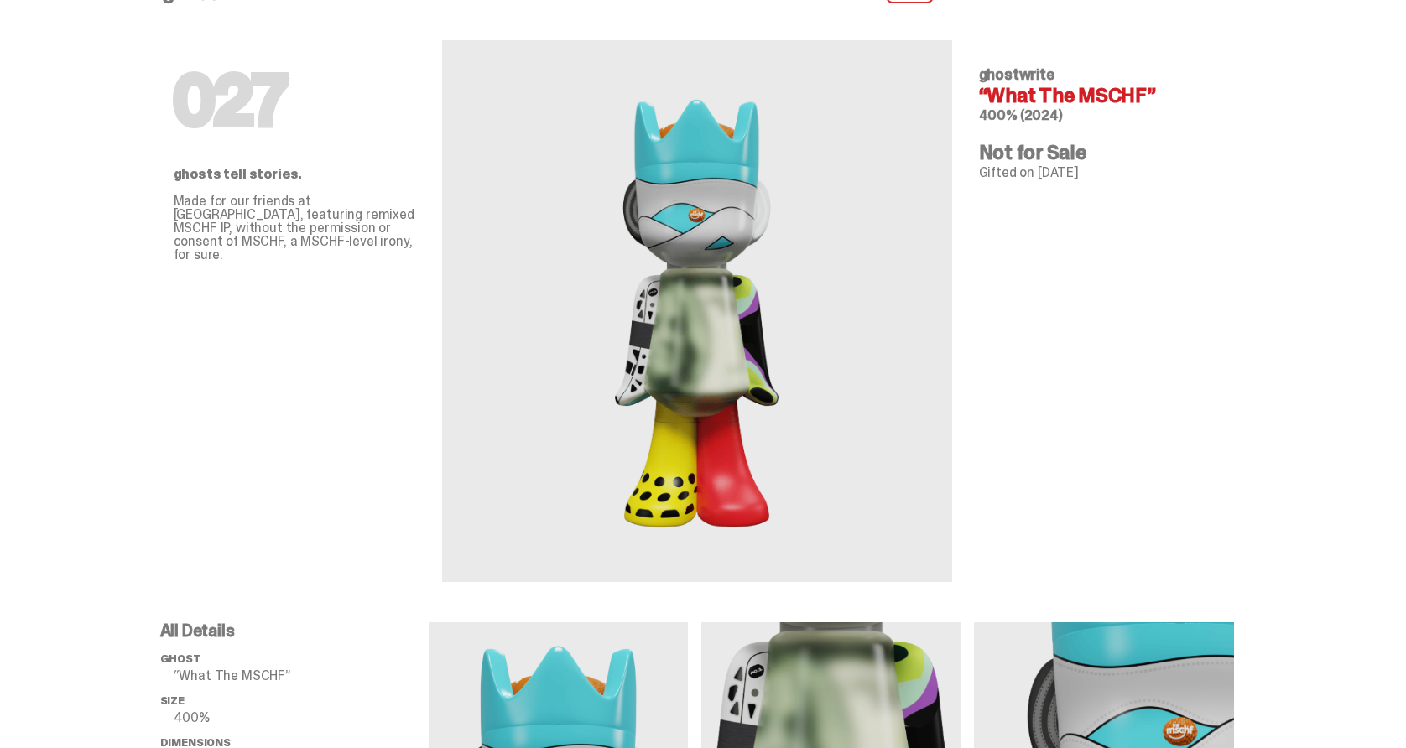
scroll to position [39, 0]
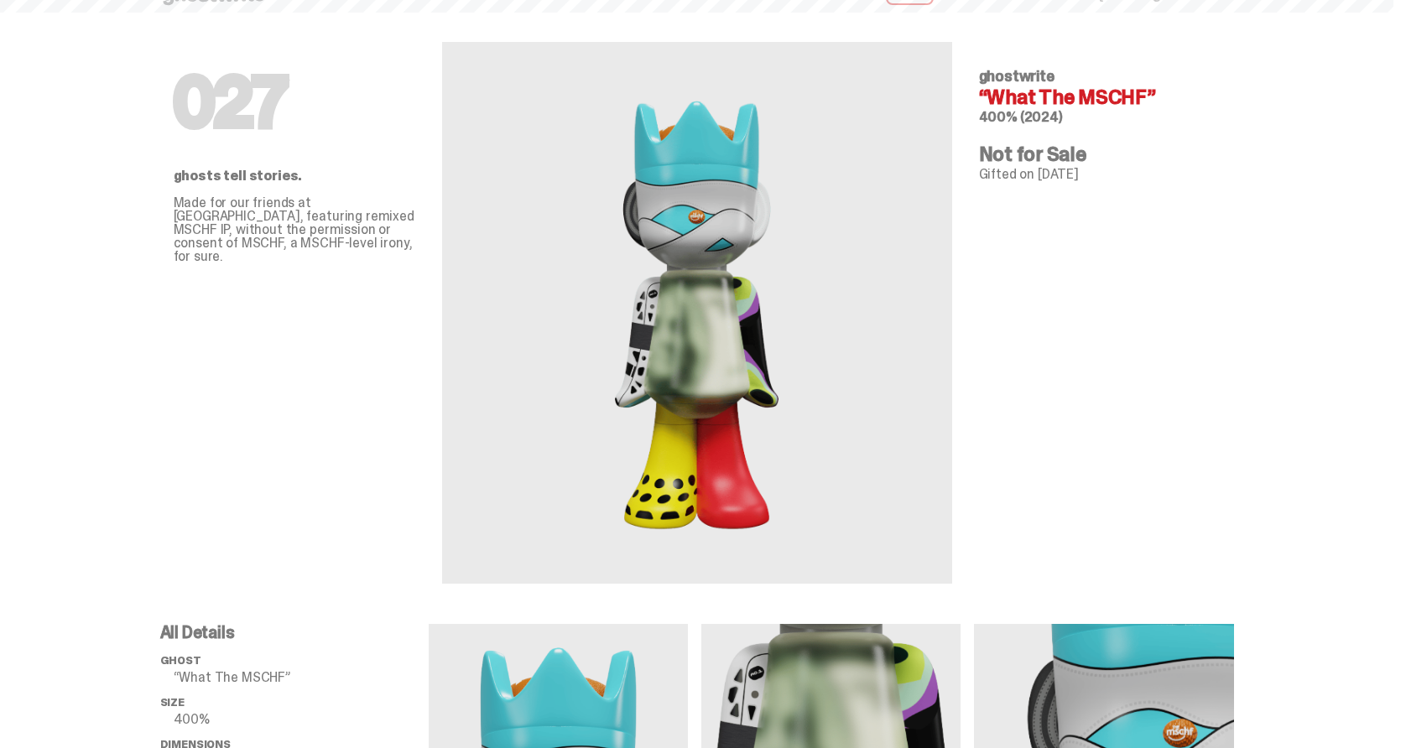
scroll to position [1946, 0]
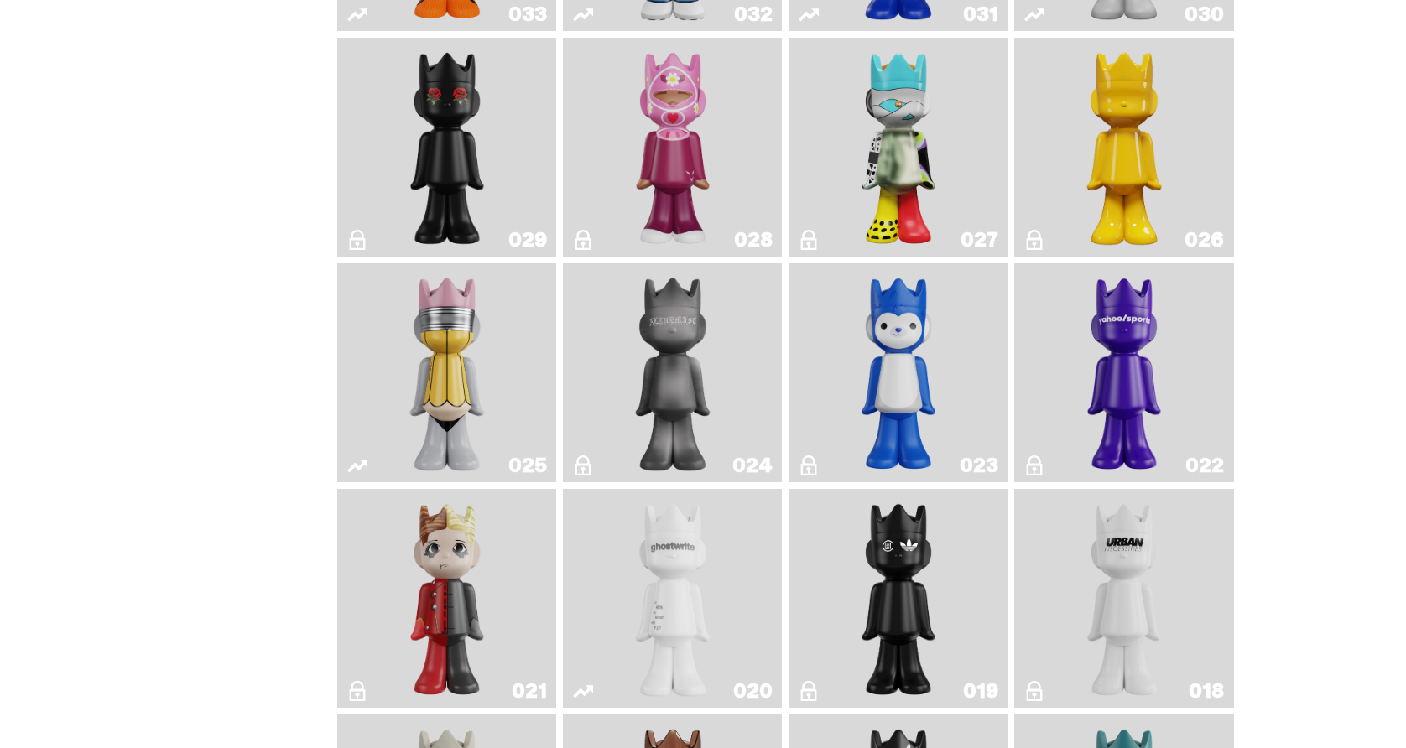
click at [889, 409] on img "Squish" at bounding box center [898, 373] width 89 height 206
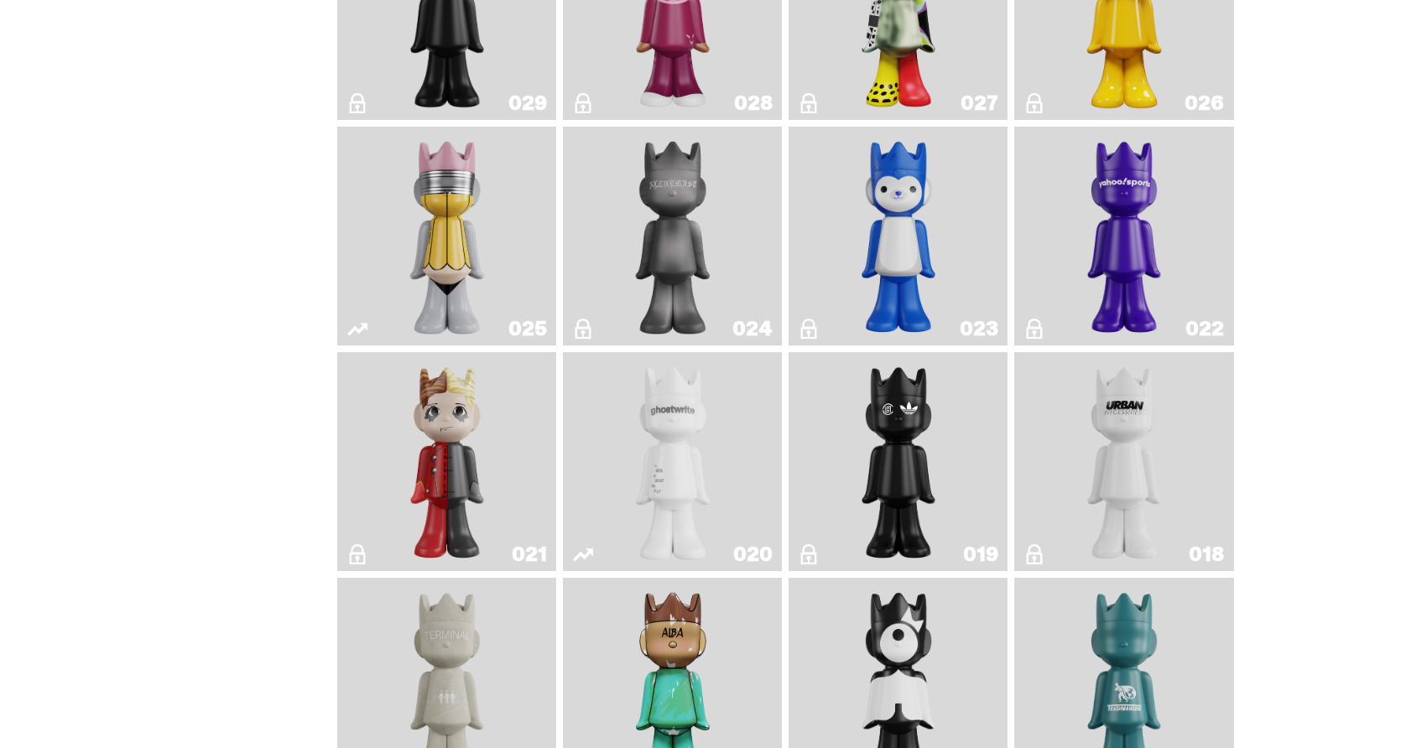
scroll to position [2102, 0]
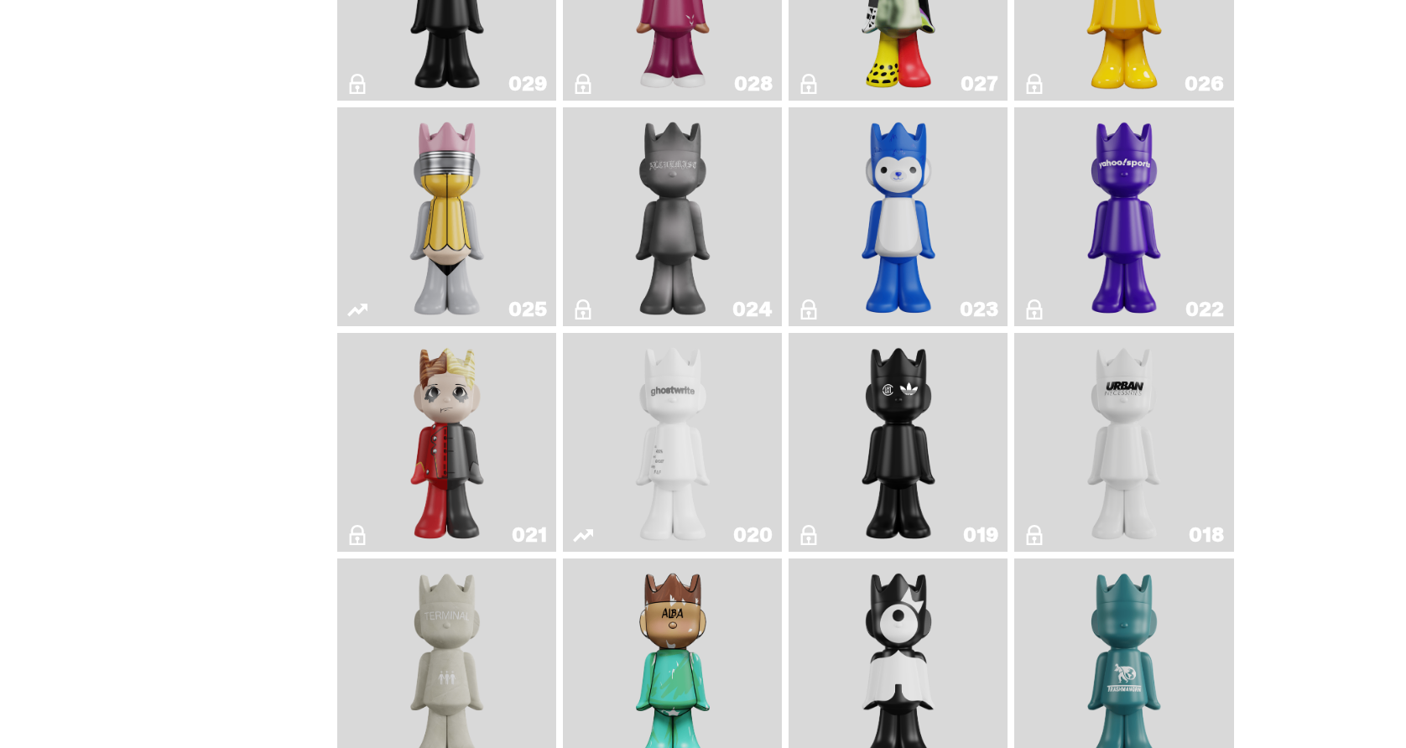
click at [912, 530] on img "Year of the Dragon" at bounding box center [898, 443] width 89 height 206
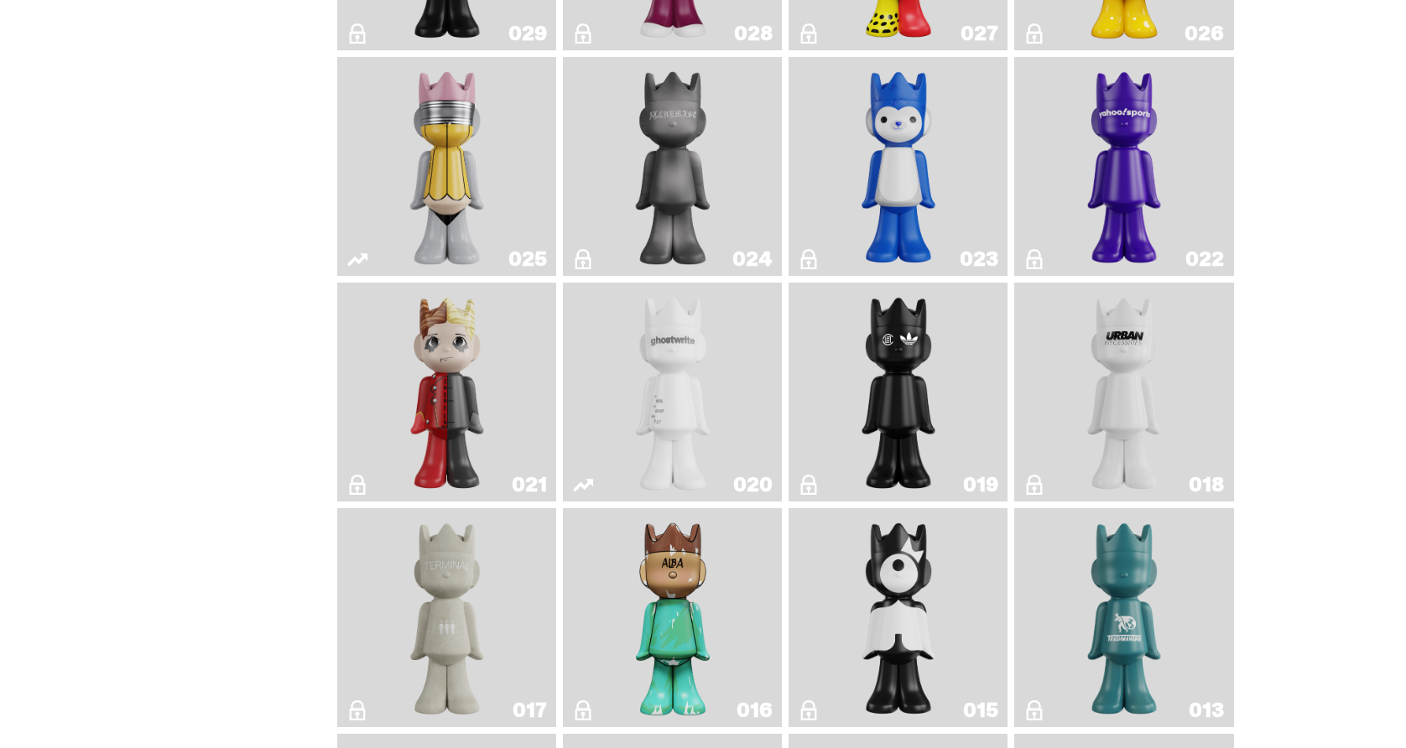
scroll to position [2156, 0]
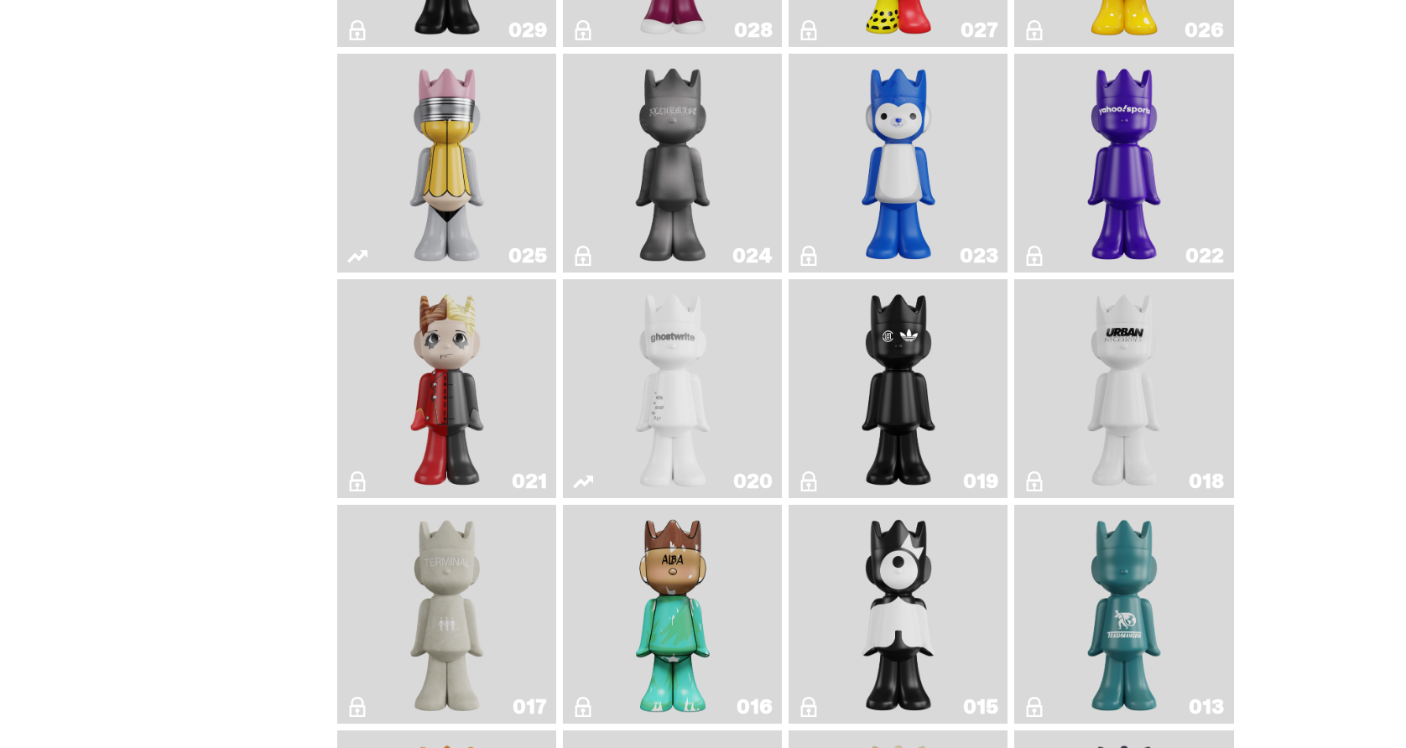
click at [1155, 467] on img "U.N. (Black & White)" at bounding box center [1124, 389] width 89 height 206
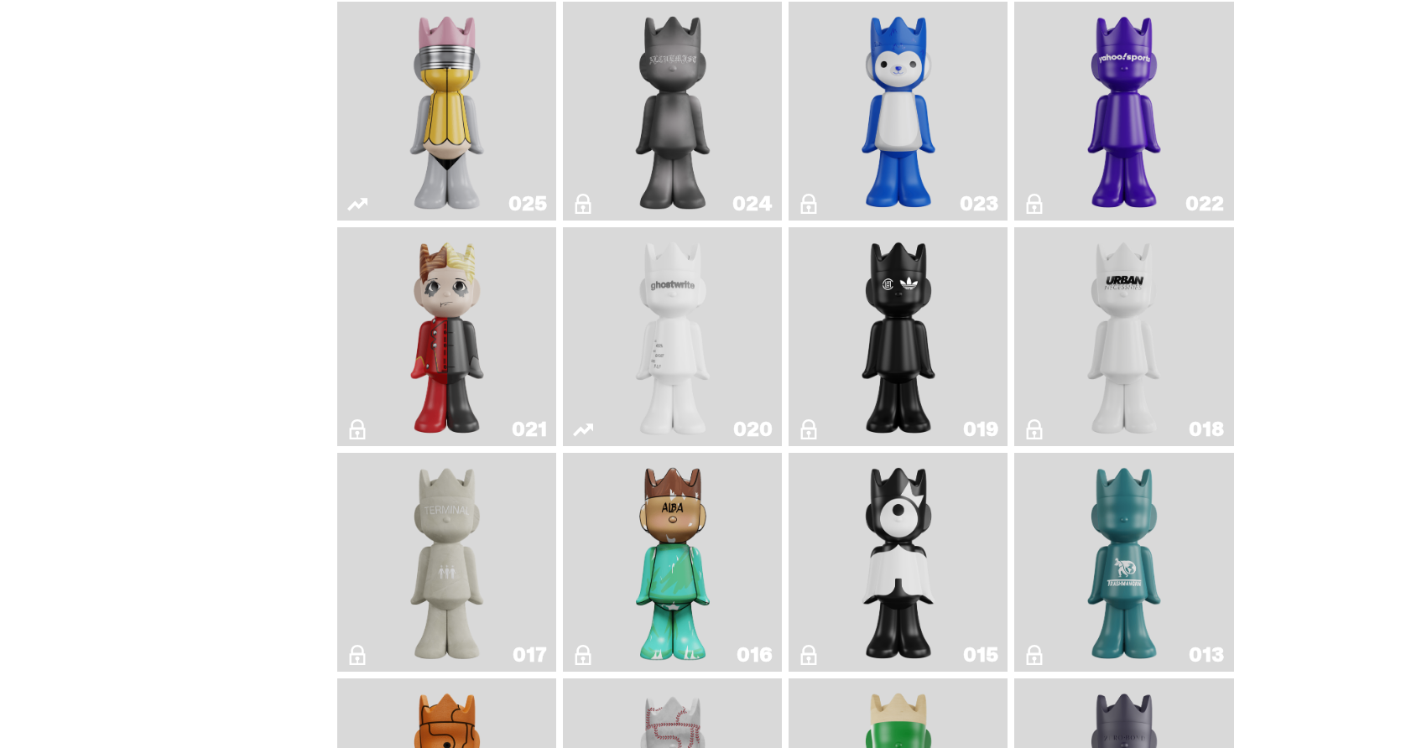
scroll to position [2208, 0]
click at [686, 643] on img "ALBA" at bounding box center [672, 562] width 89 height 206
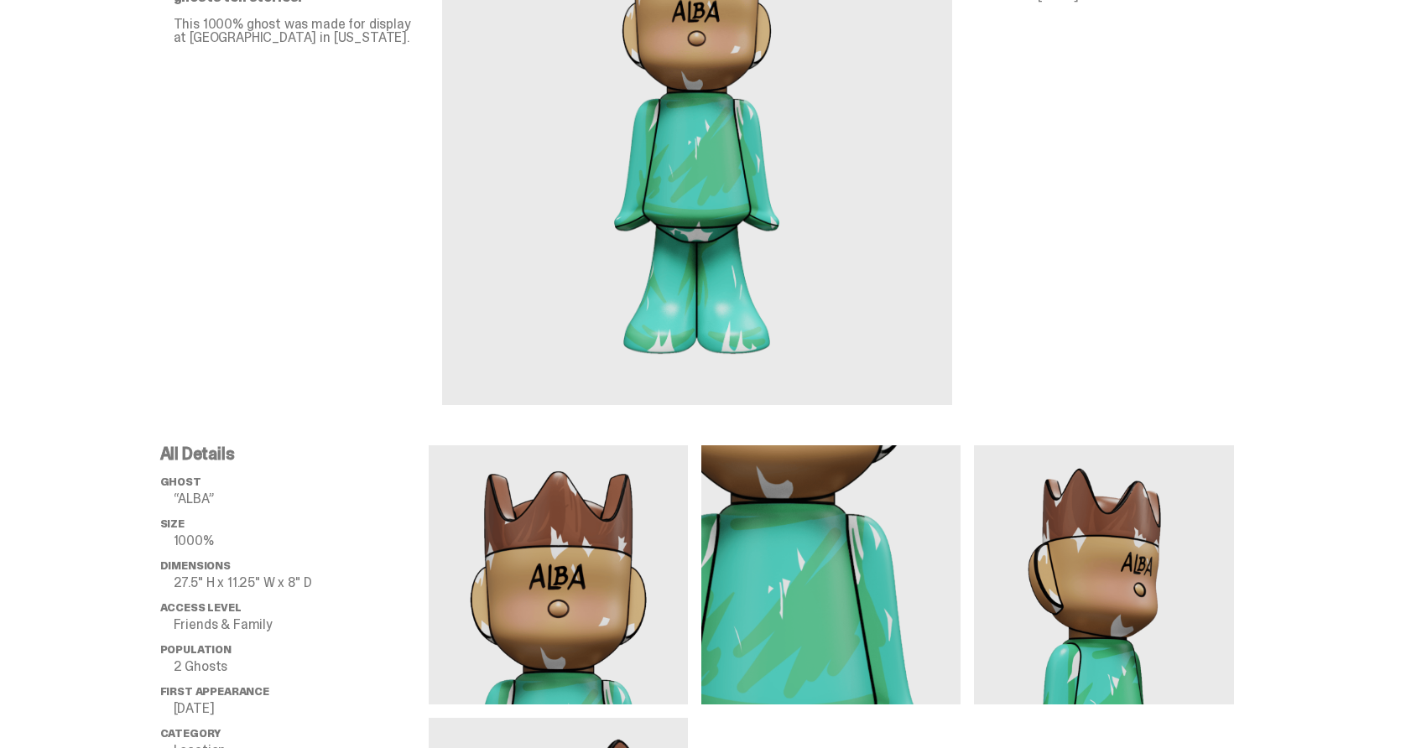
scroll to position [237, 0]
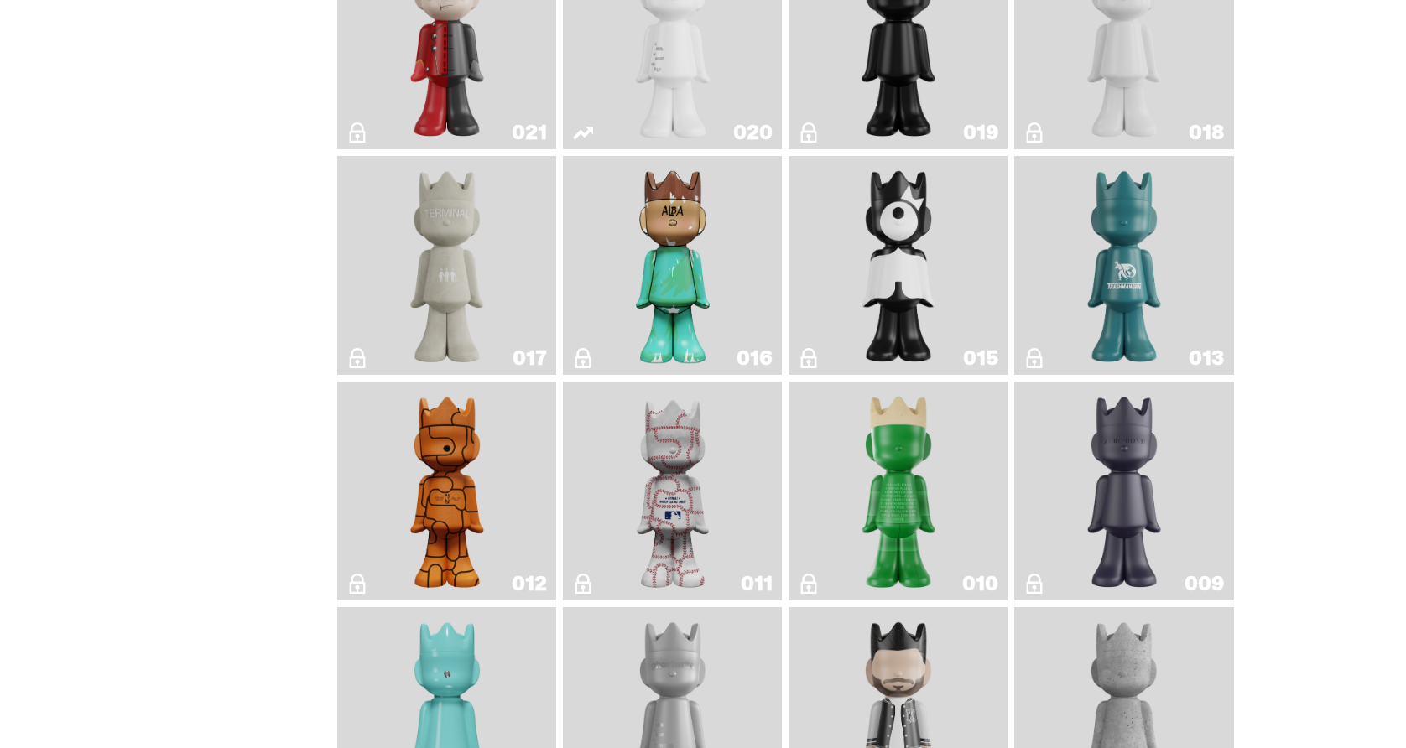
scroll to position [2507, 0]
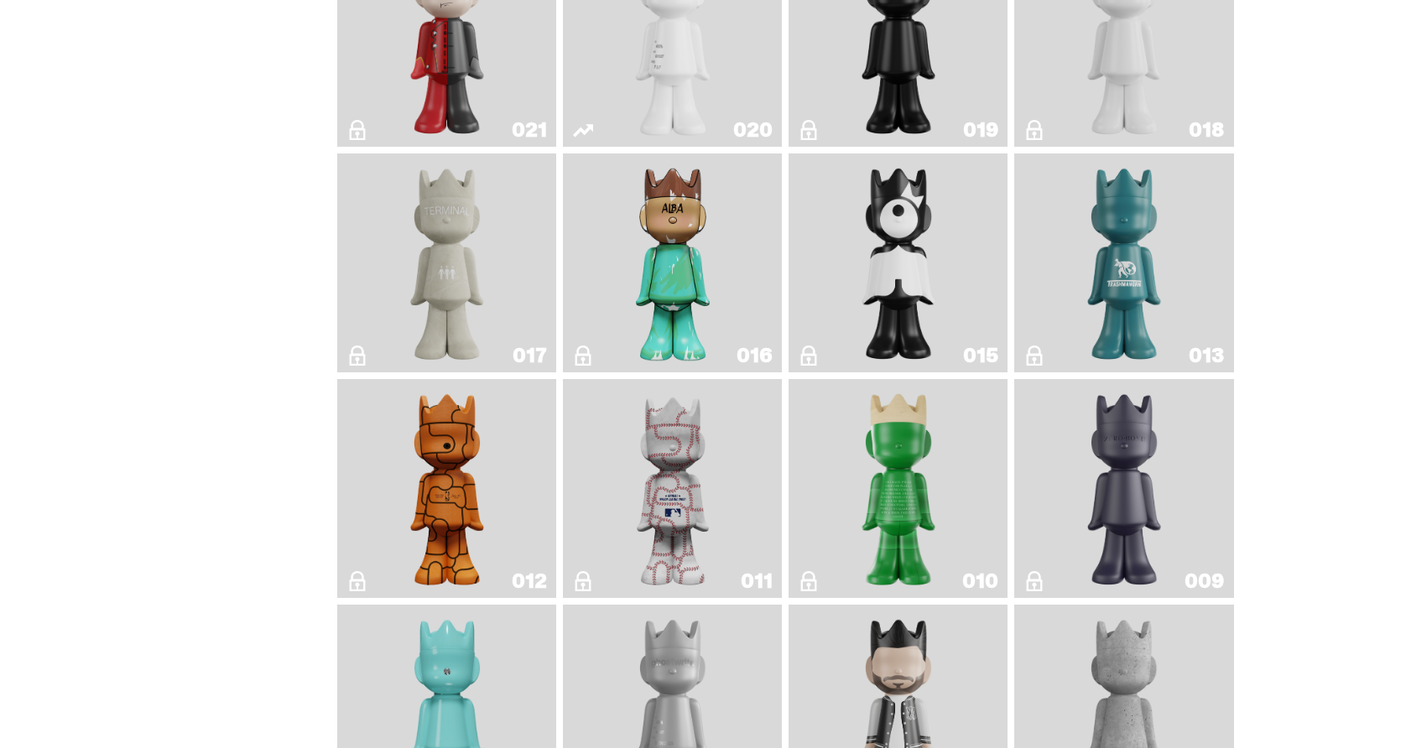
click at [665, 492] on img "Baseball" at bounding box center [672, 489] width 87 height 206
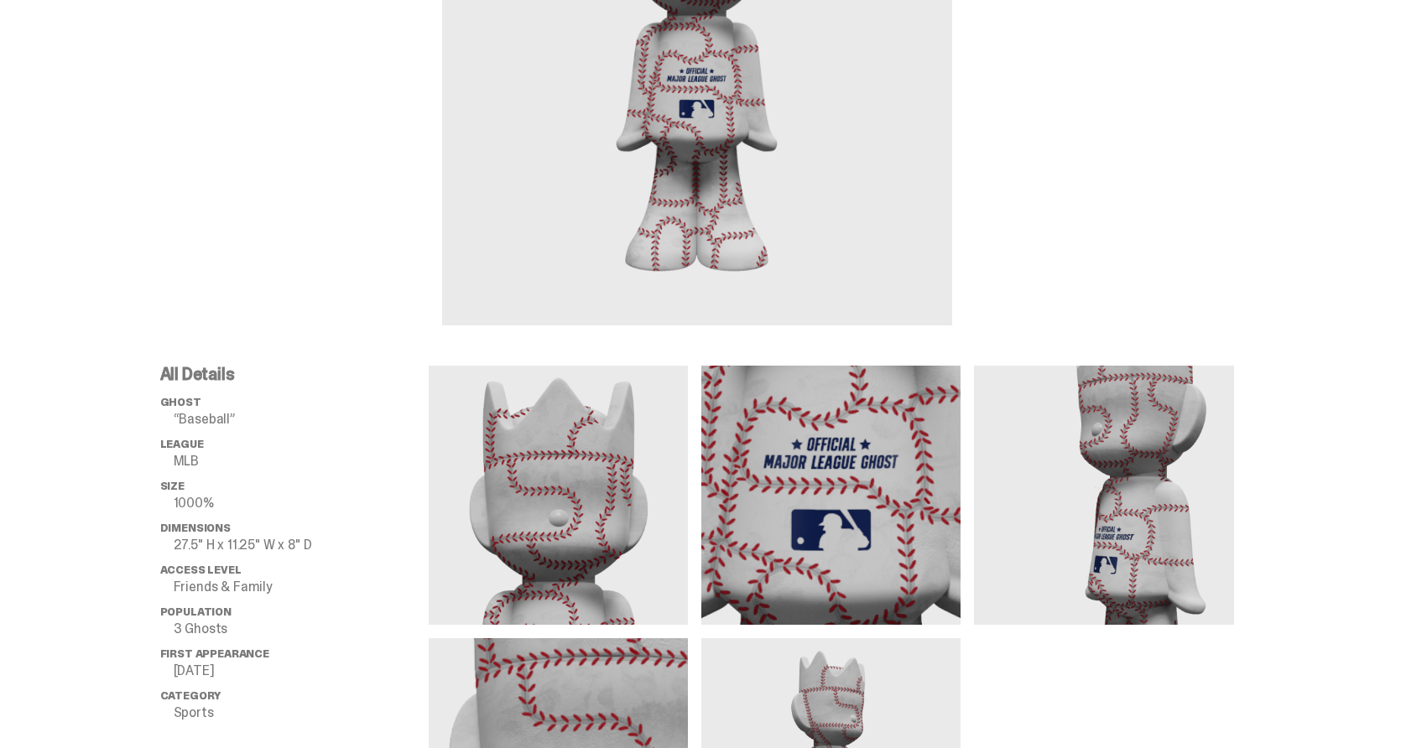
scroll to position [306, 0]
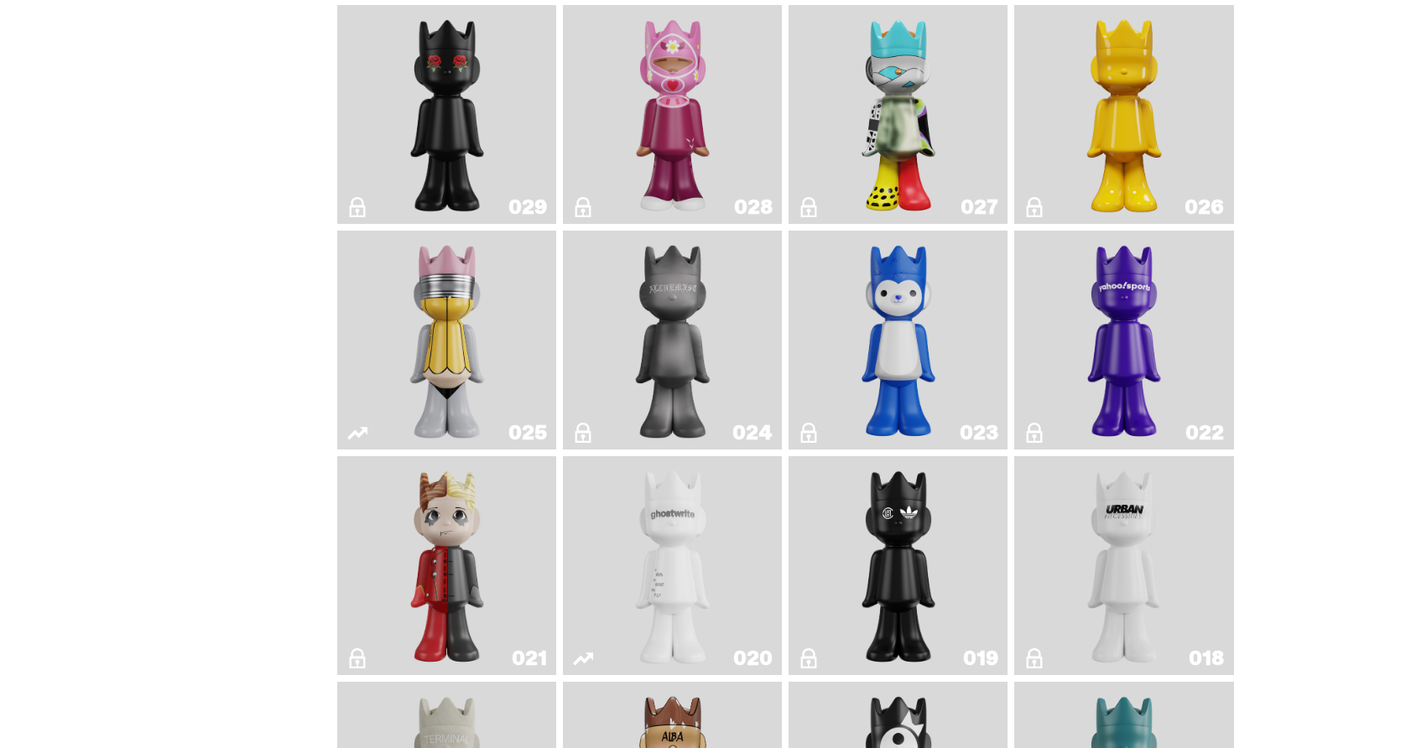
scroll to position [1969, 0]
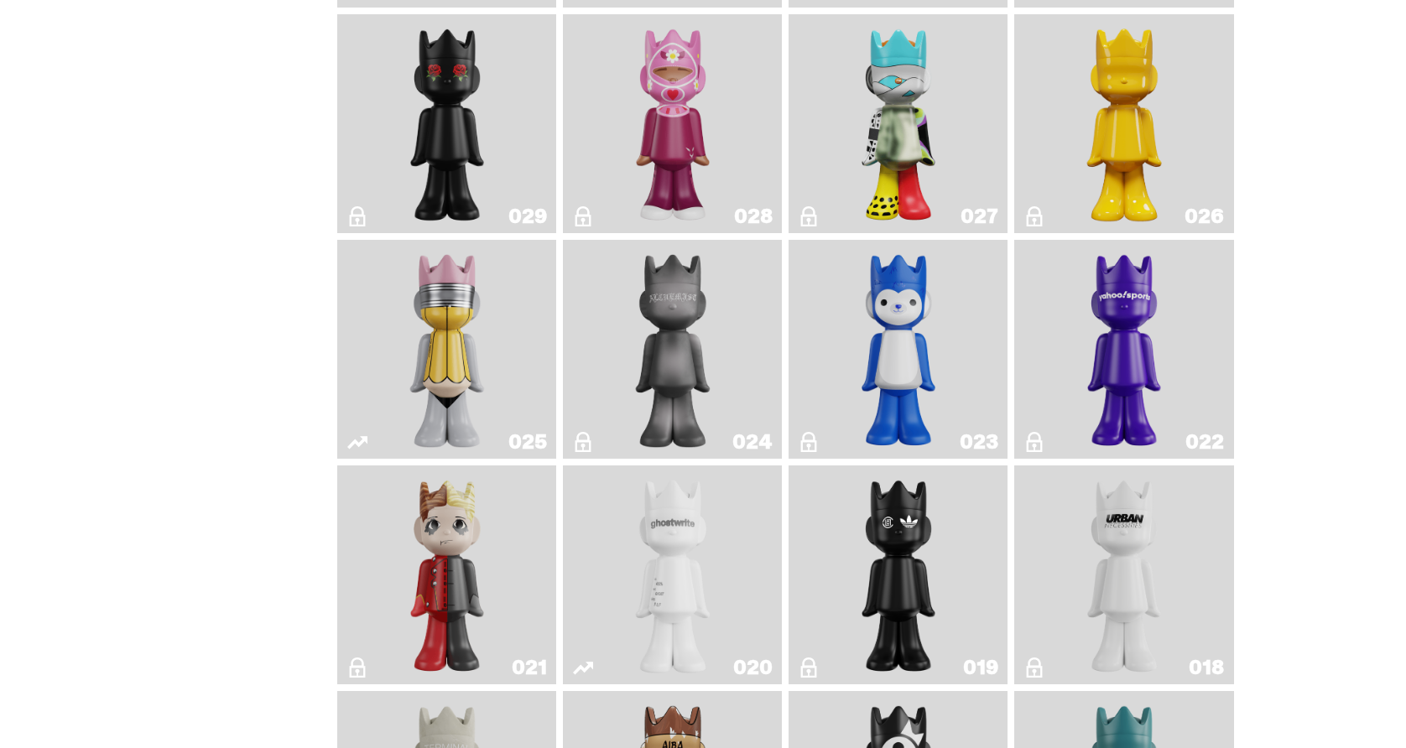
click at [428, 356] on img "No. 2 Pencil" at bounding box center [447, 350] width 116 height 206
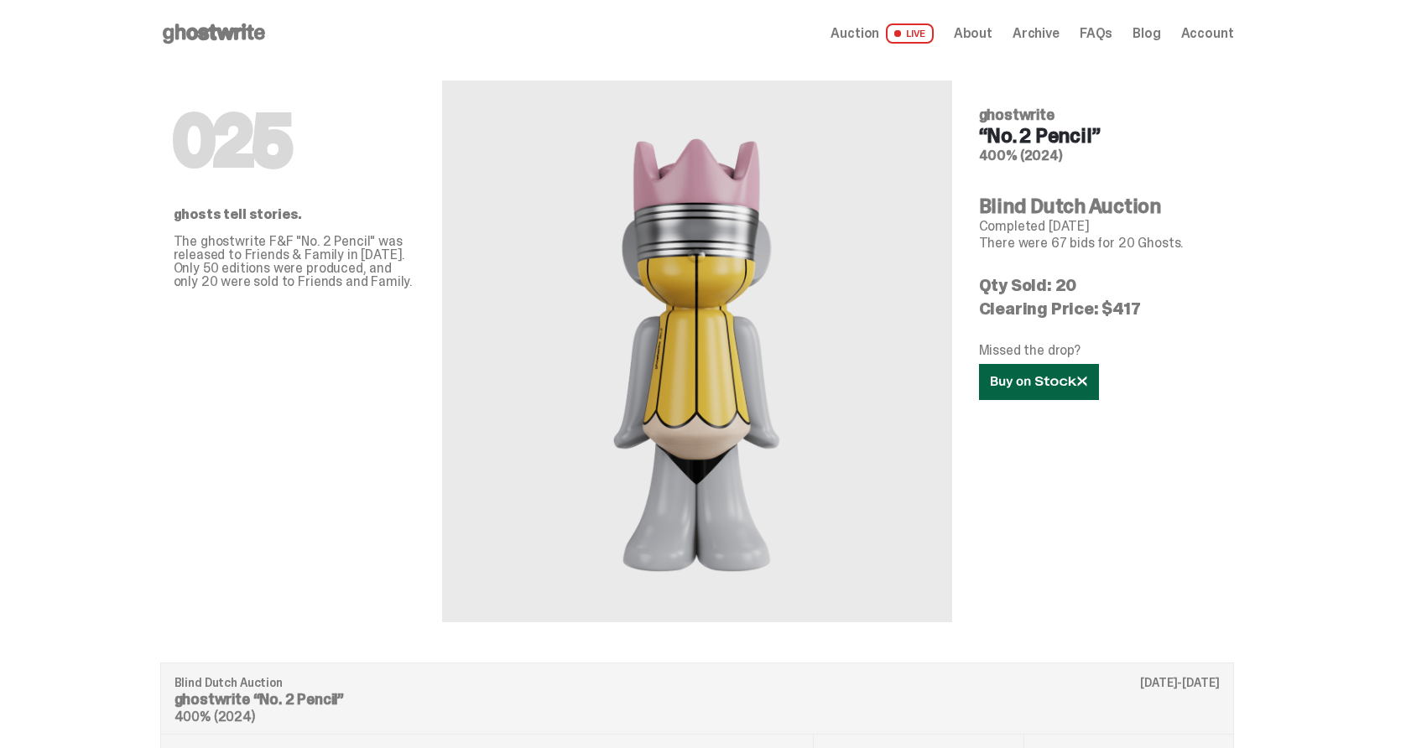
click at [1052, 378] on use at bounding box center [1039, 382] width 96 height 12
click at [1047, 34] on span "Archive" at bounding box center [1036, 32] width 47 height 13
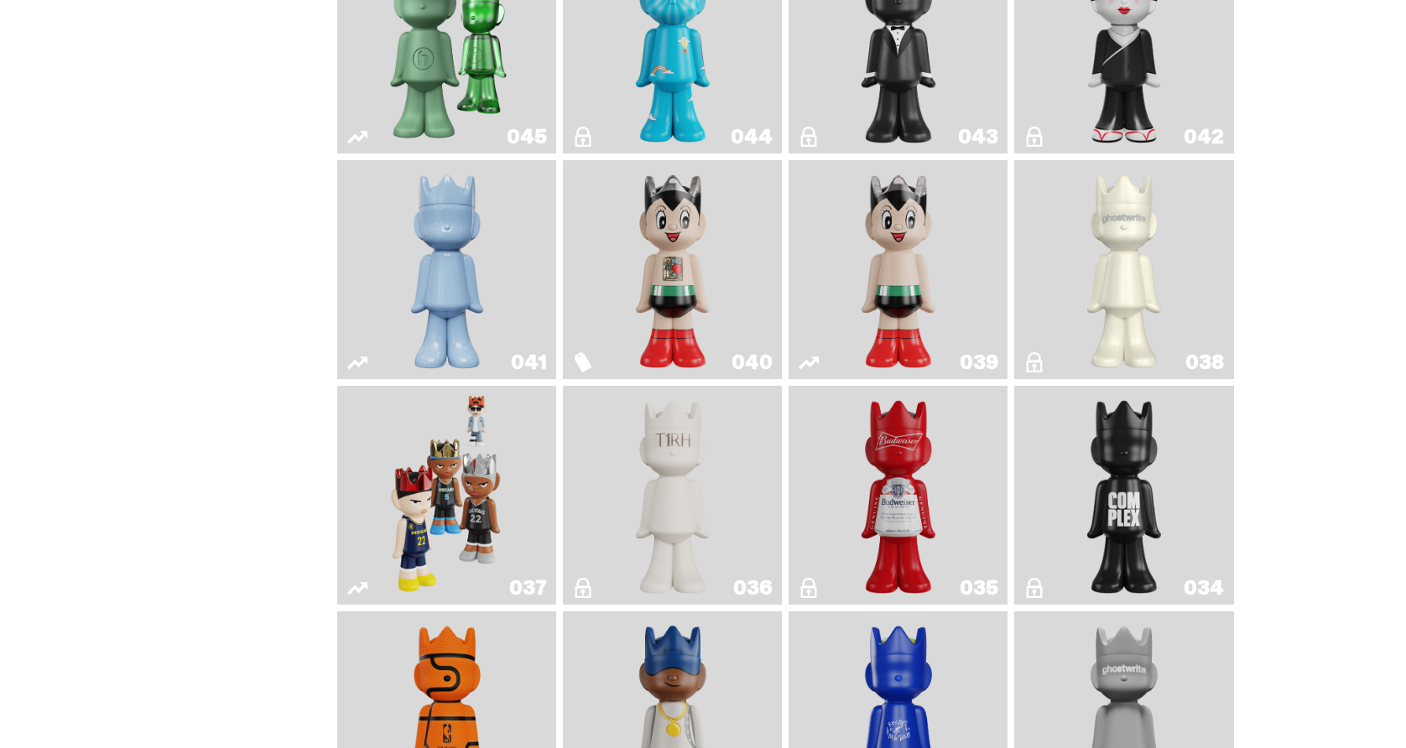
scroll to position [1151, 0]
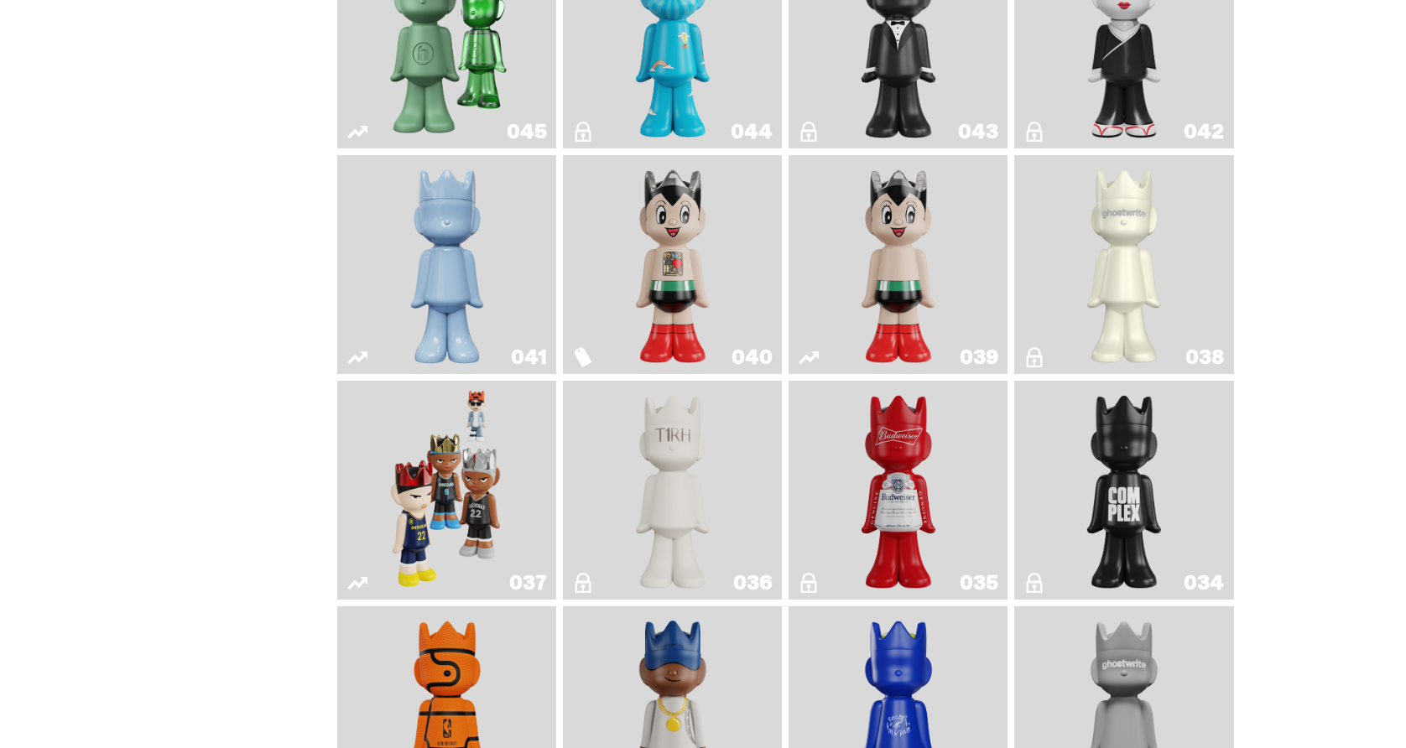
click at [868, 263] on img "Astro Boy" at bounding box center [898, 265] width 89 height 206
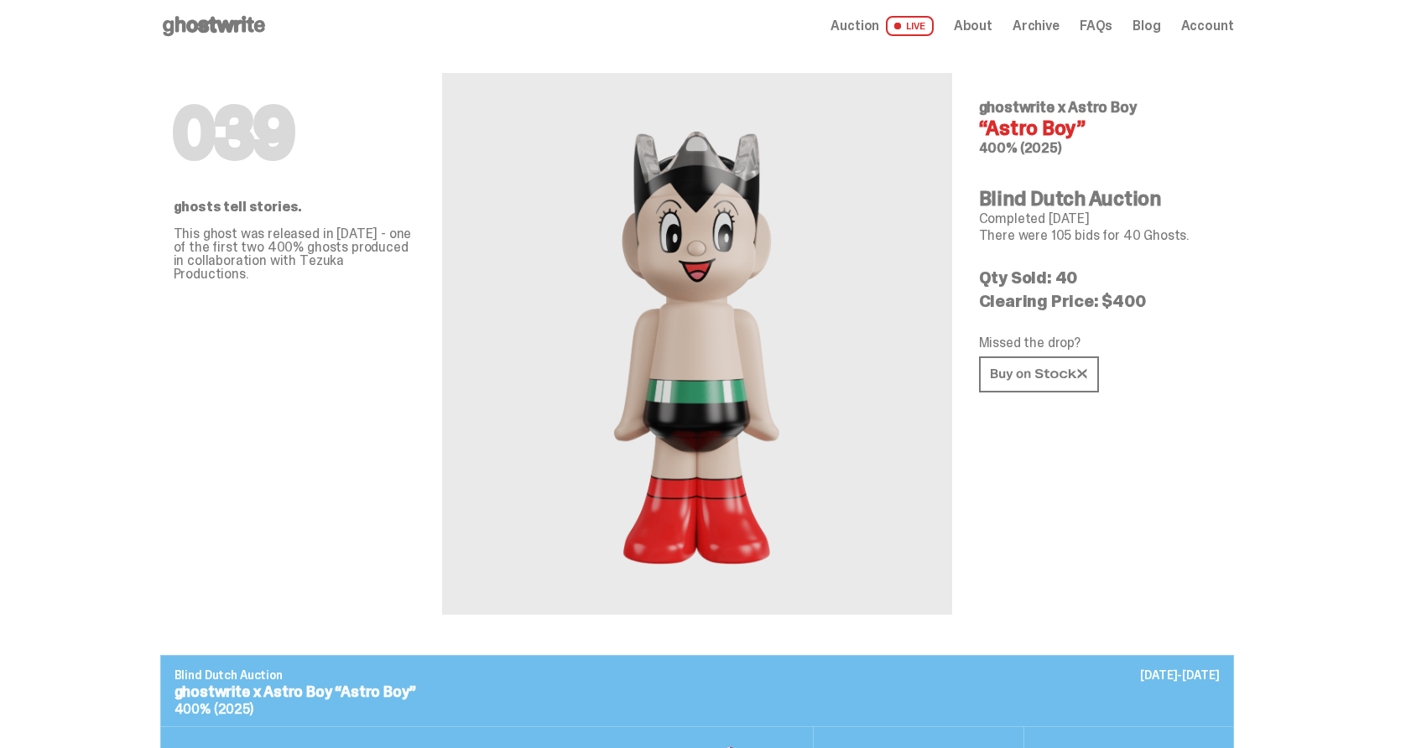
scroll to position [6, 0]
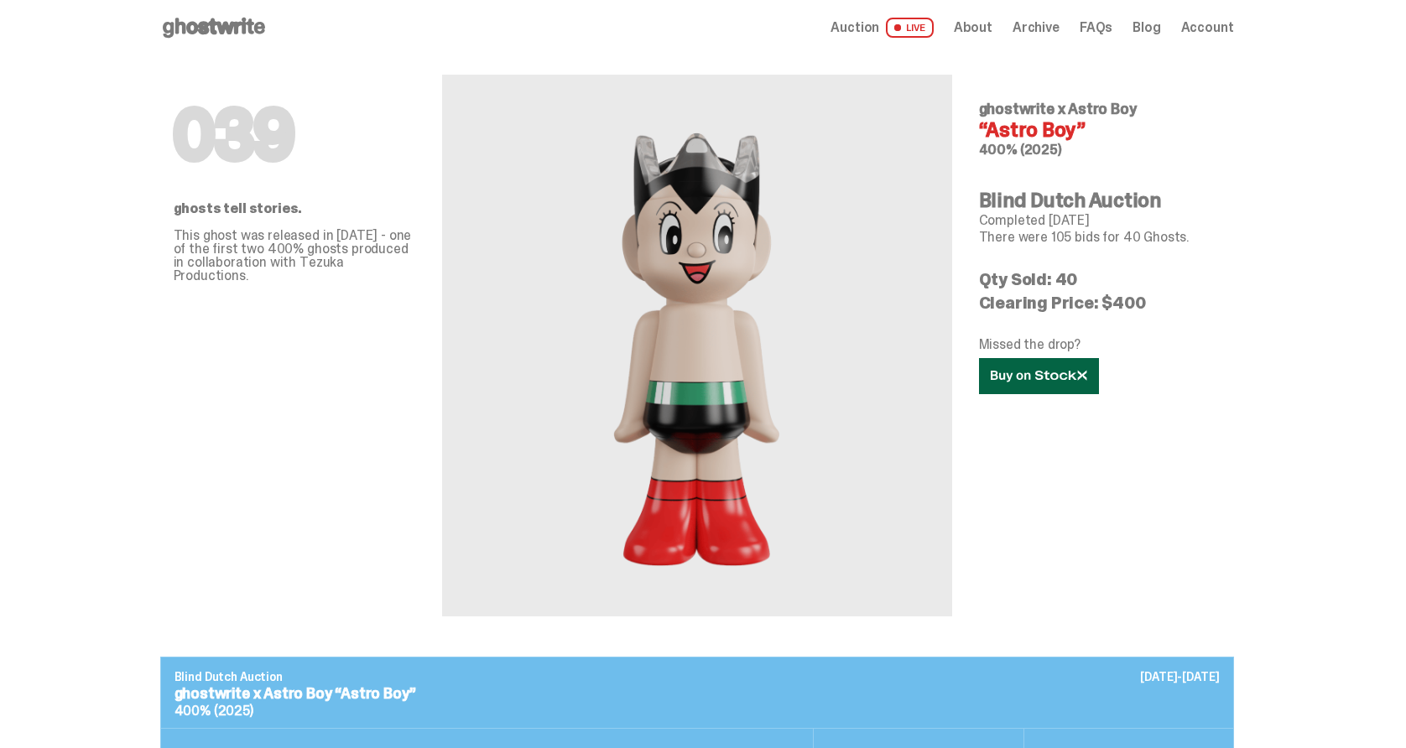
click at [1056, 373] on icon at bounding box center [1039, 376] width 96 height 13
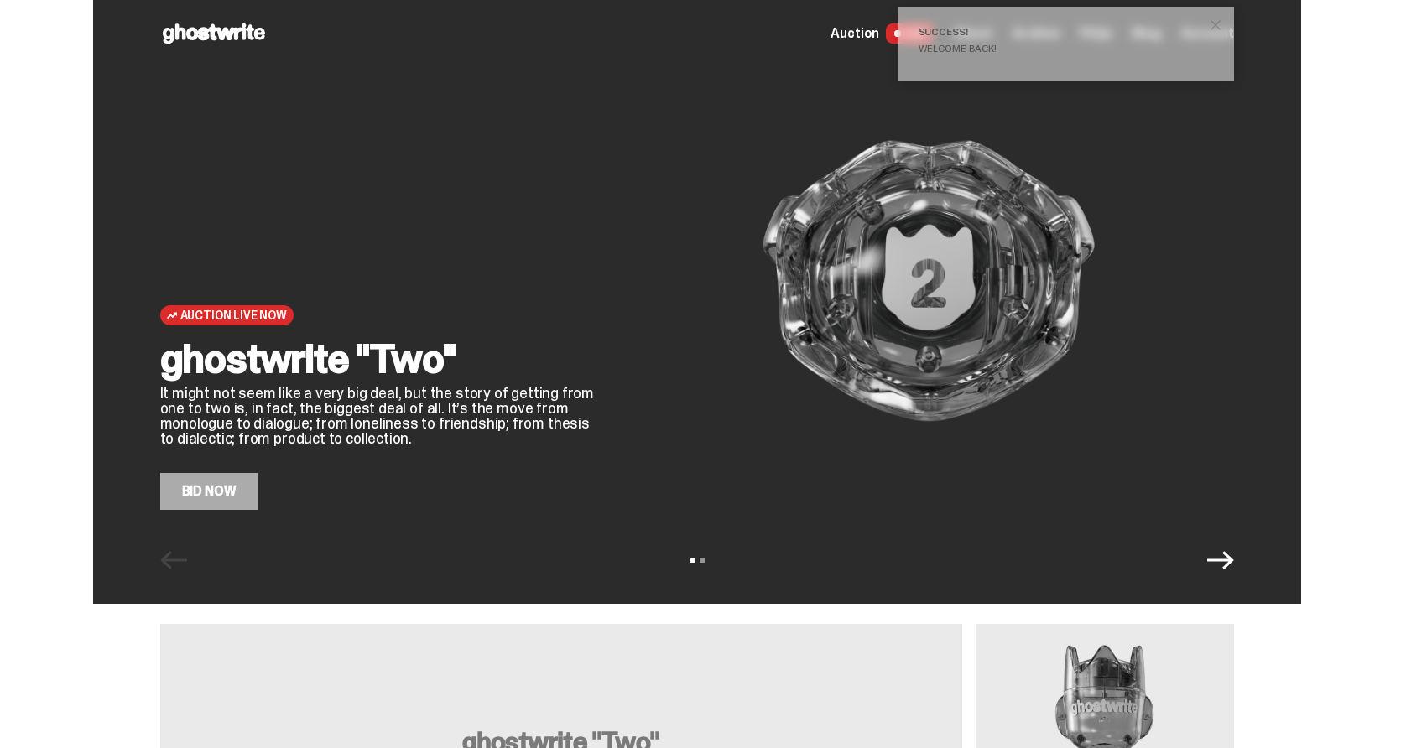
click at [1222, 21] on span "close" at bounding box center [1215, 25] width 17 height 17
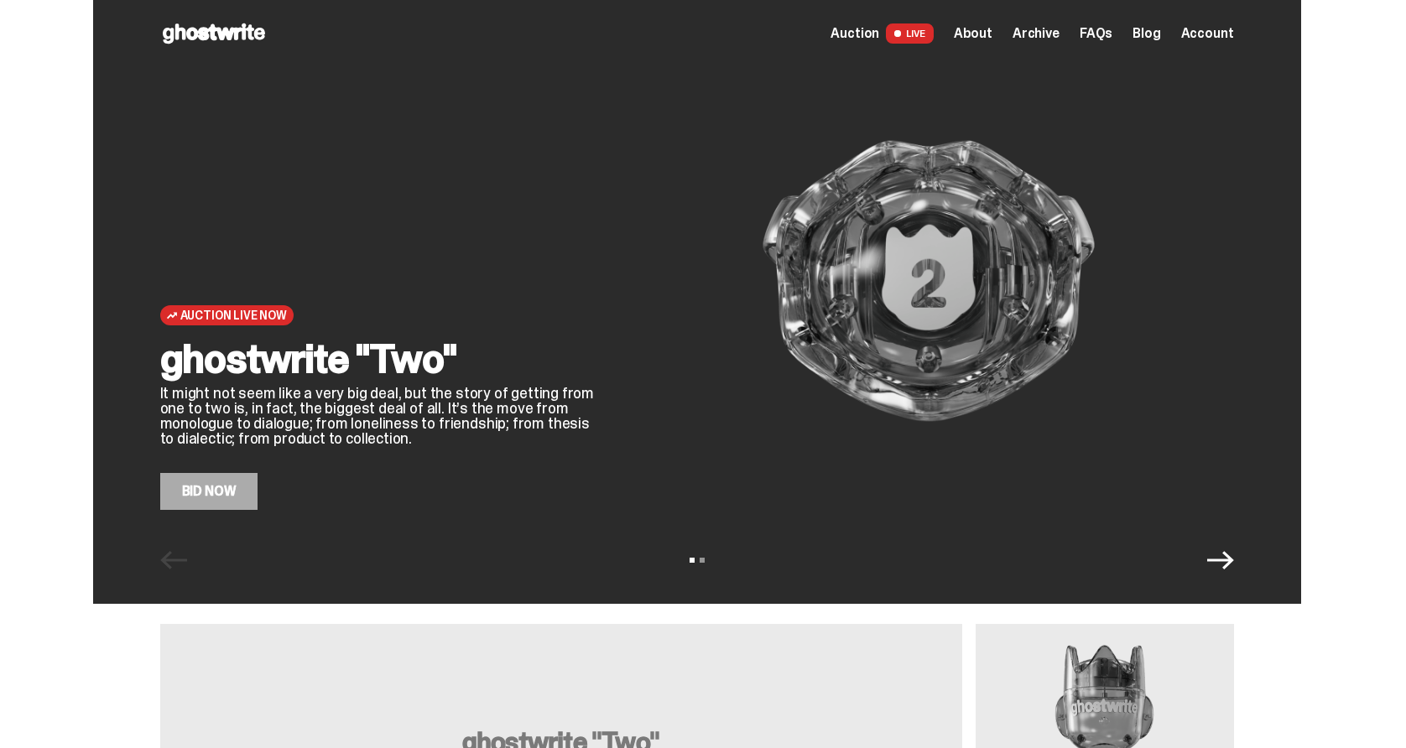
click at [1226, 558] on icon "Next" at bounding box center [1220, 560] width 27 height 27
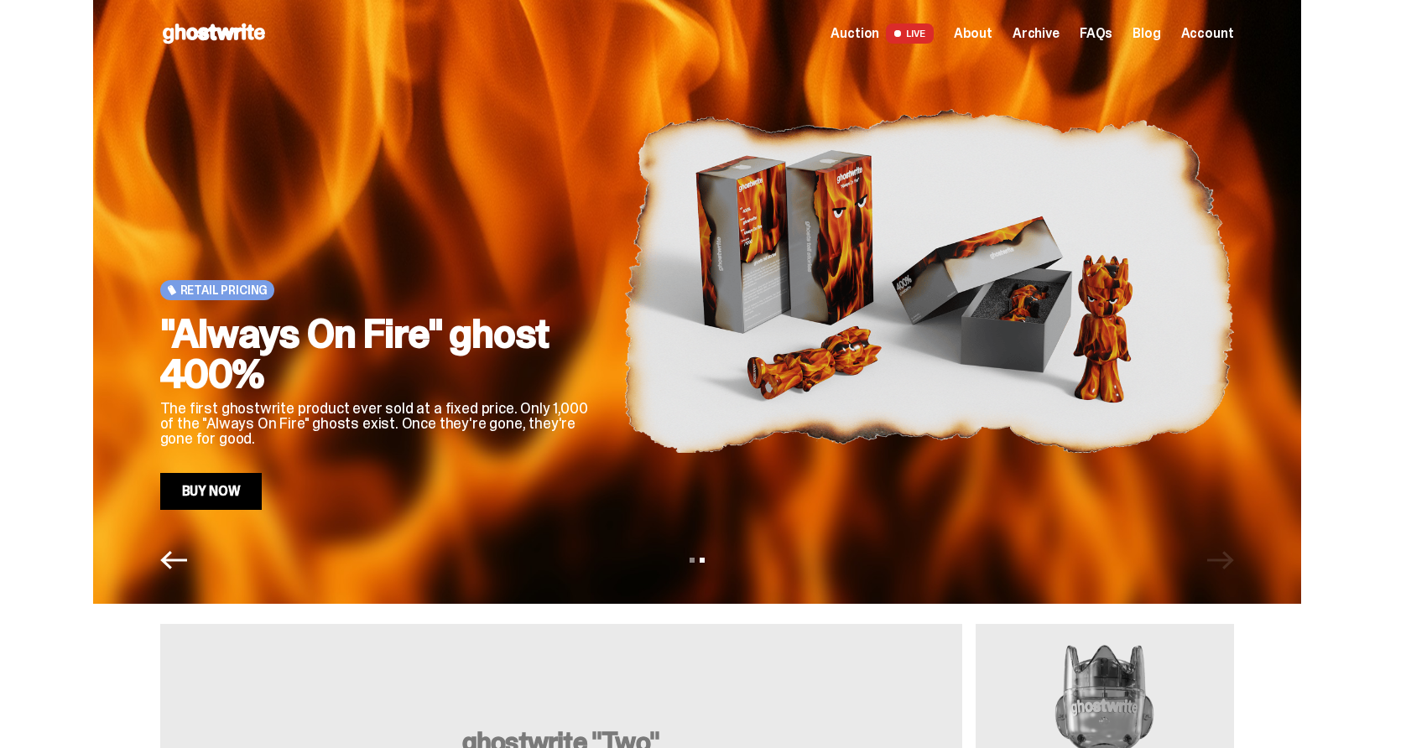
click at [187, 559] on icon "Previous" at bounding box center [173, 560] width 27 height 18
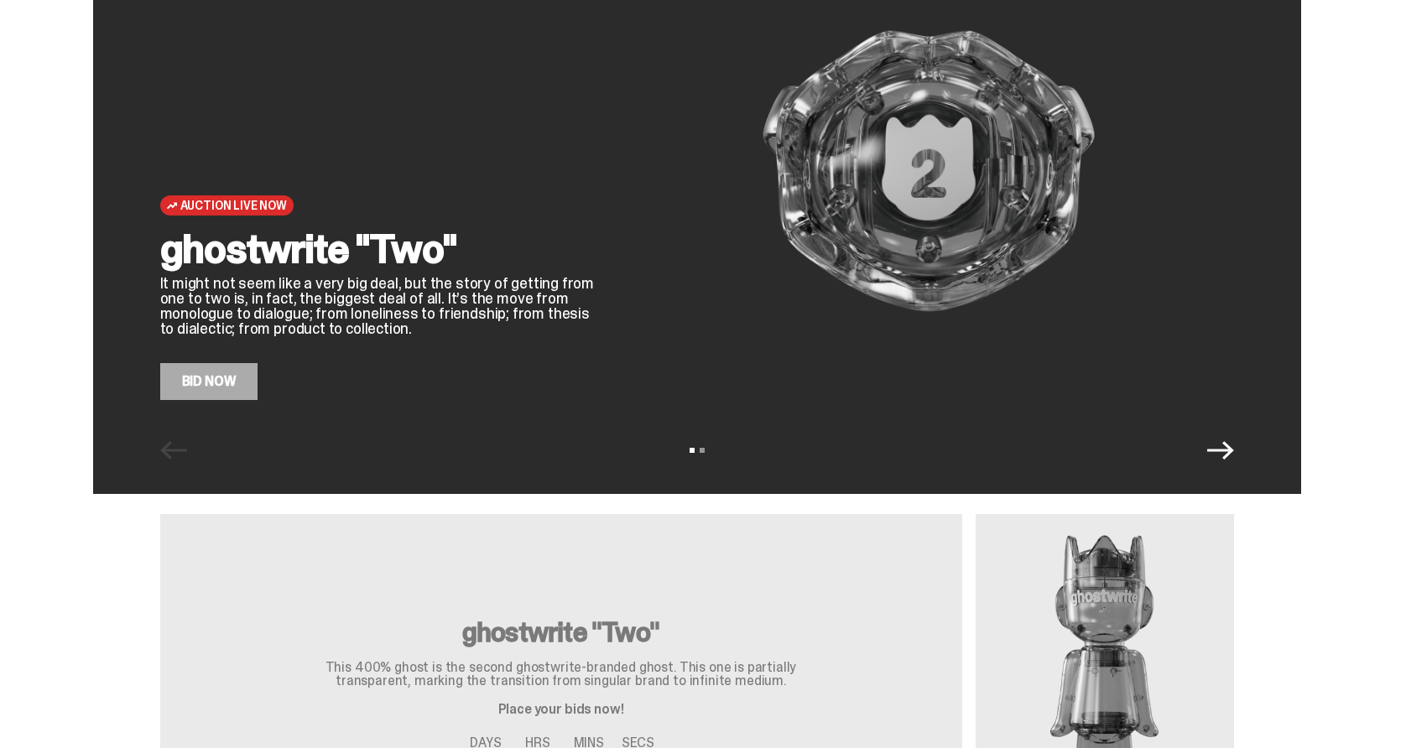
scroll to position [106, 0]
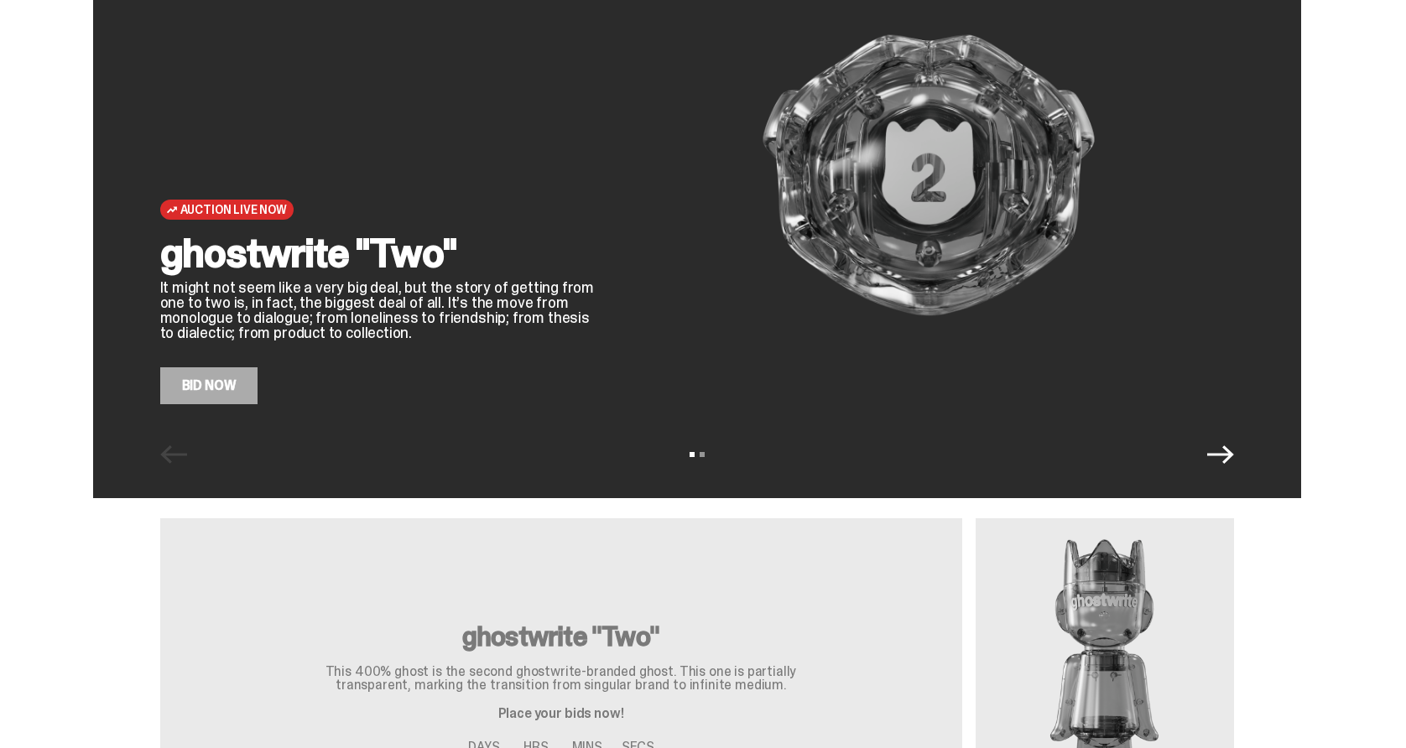
click at [220, 378] on link "Bid Now" at bounding box center [209, 386] width 98 height 37
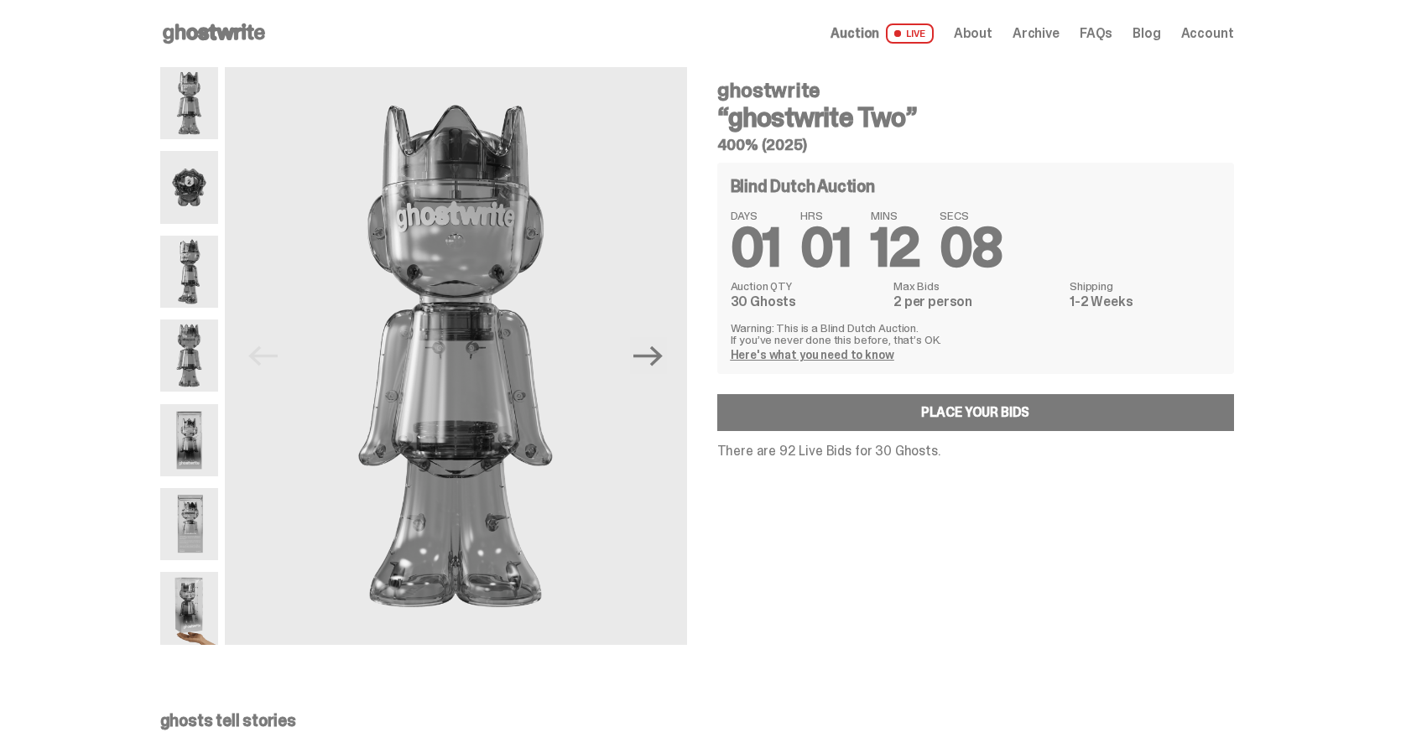
click at [922, 32] on span "LIVE" at bounding box center [910, 33] width 48 height 20
click at [1211, 35] on span "Account" at bounding box center [1207, 33] width 53 height 13
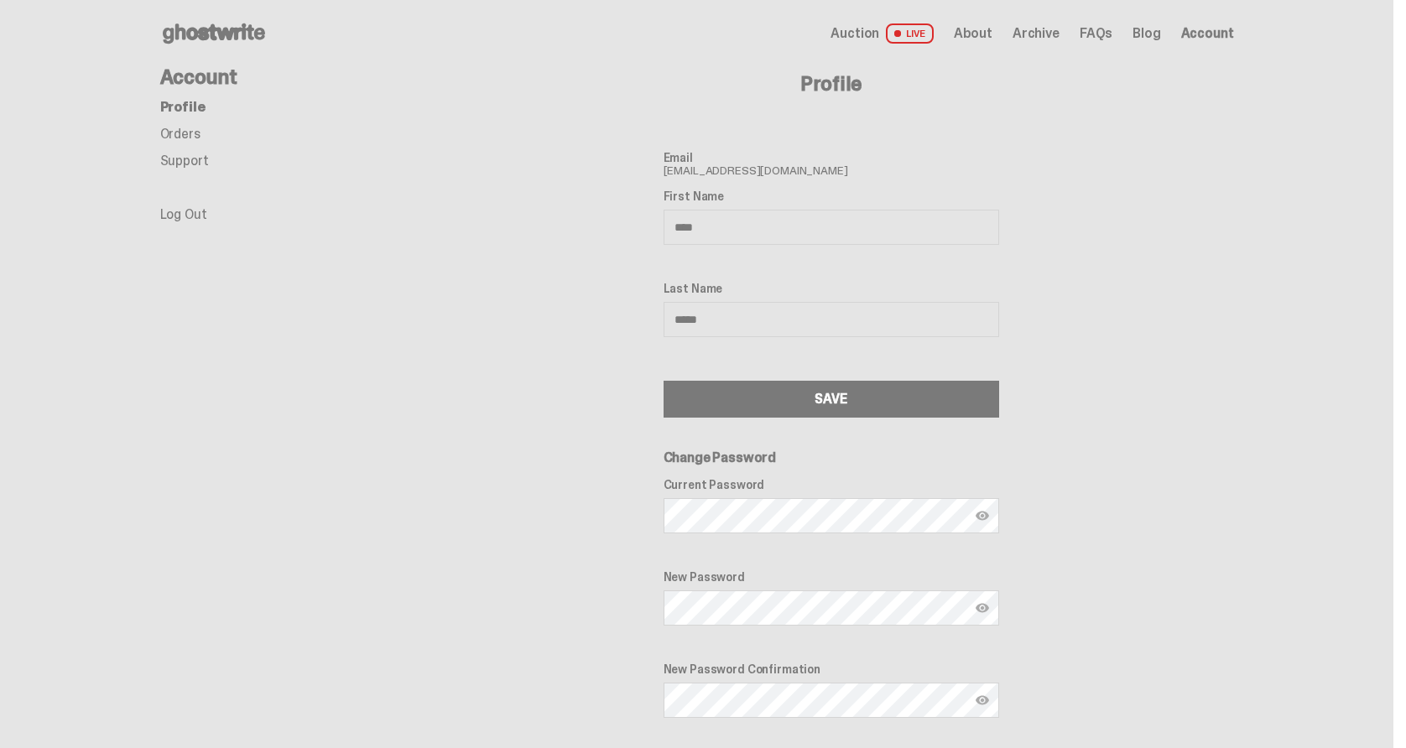
click at [188, 132] on link "Orders" at bounding box center [180, 134] width 40 height 18
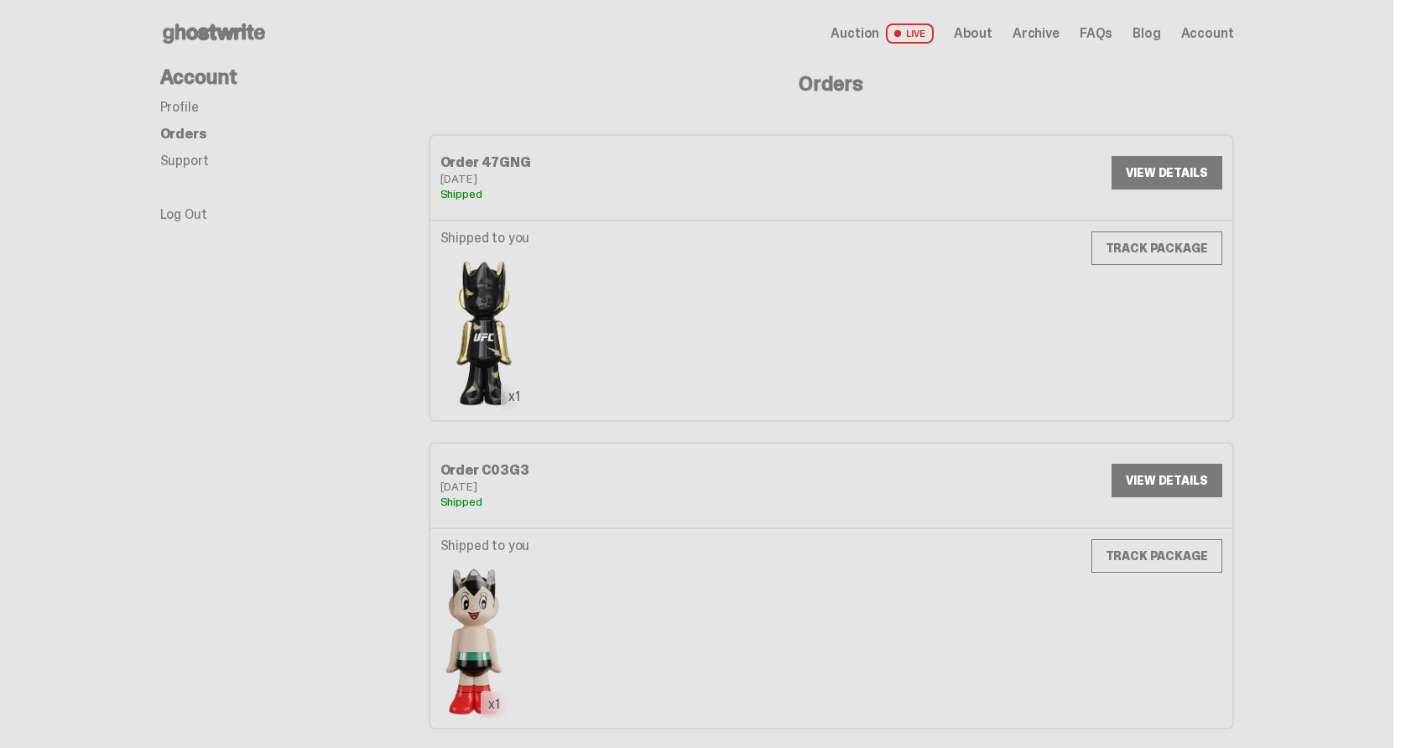
click at [922, 35] on span "LIVE" at bounding box center [910, 33] width 48 height 20
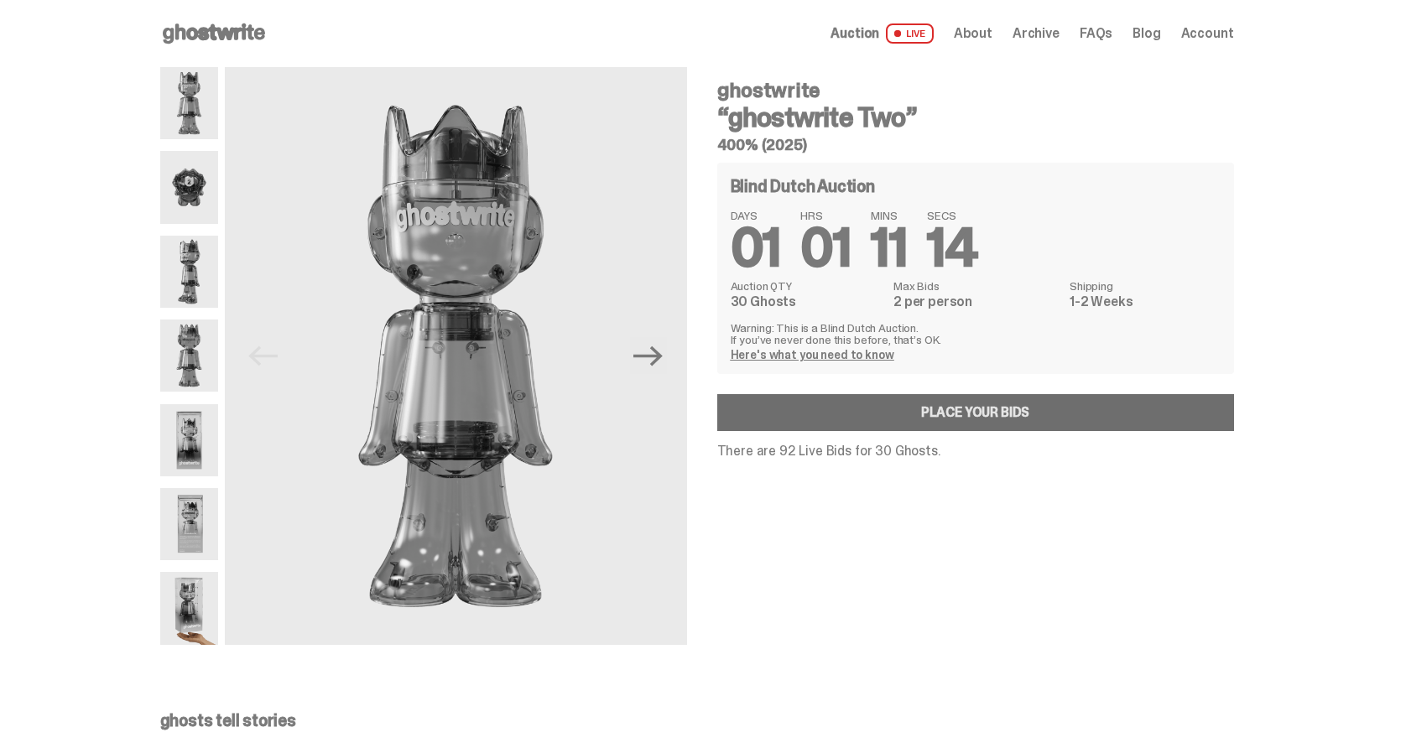
click at [948, 413] on link "Place your Bids" at bounding box center [975, 412] width 517 height 37
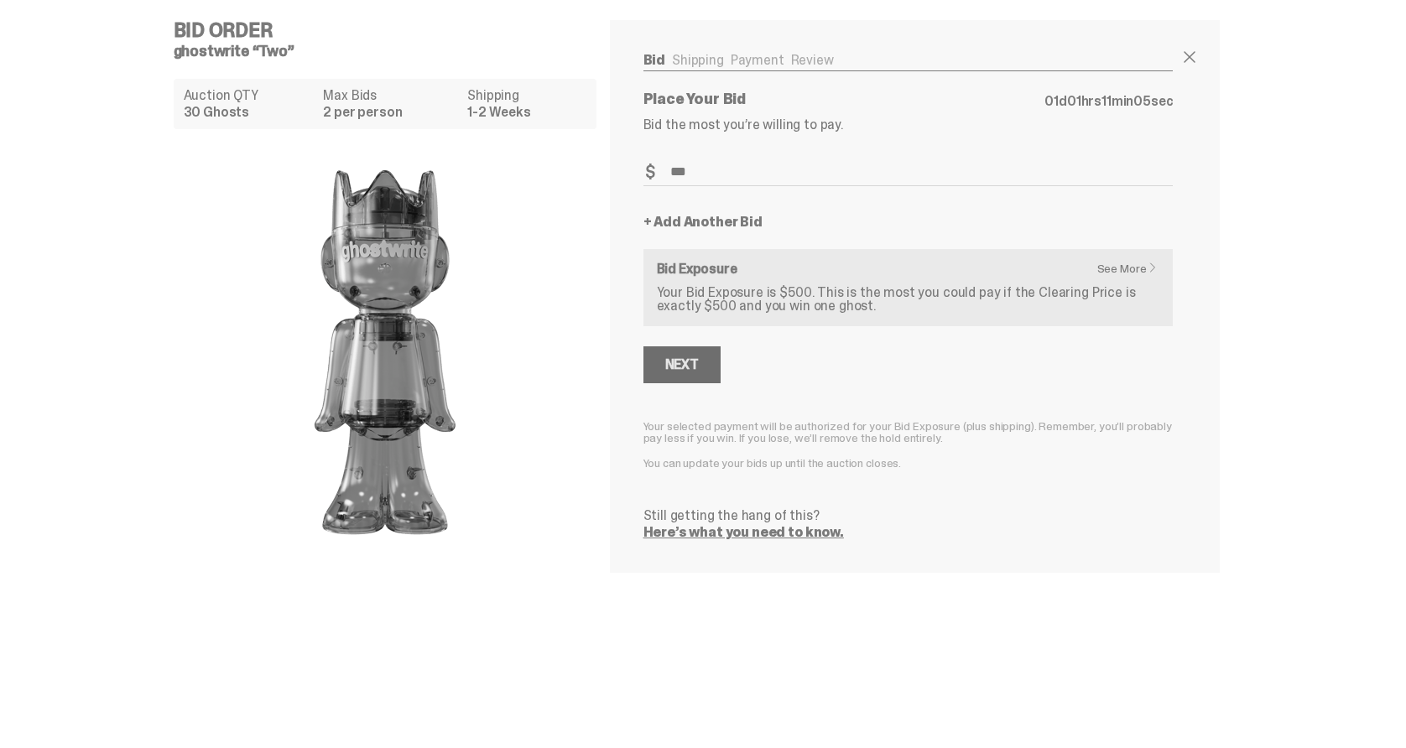
click at [690, 362] on div "Next" at bounding box center [682, 364] width 34 height 13
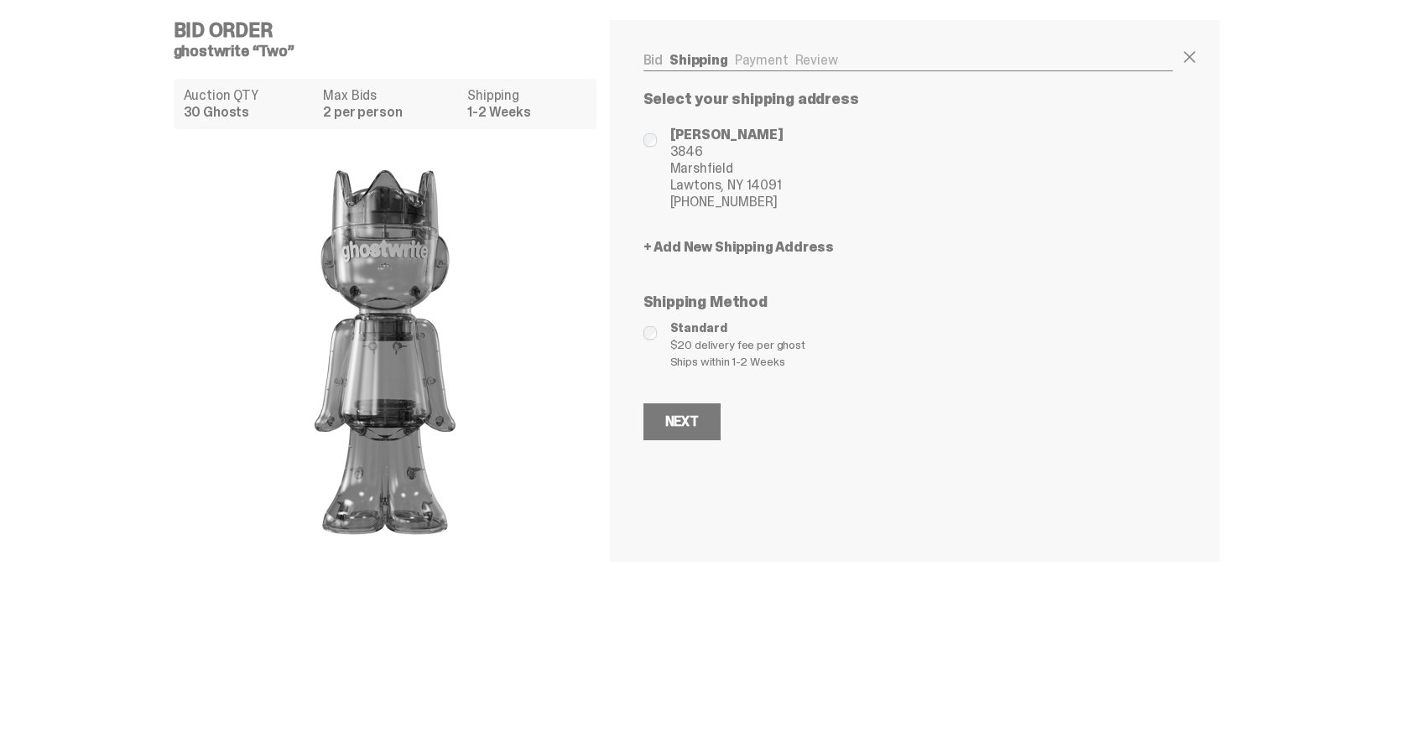
click at [699, 423] on div "Next" at bounding box center [682, 421] width 34 height 13
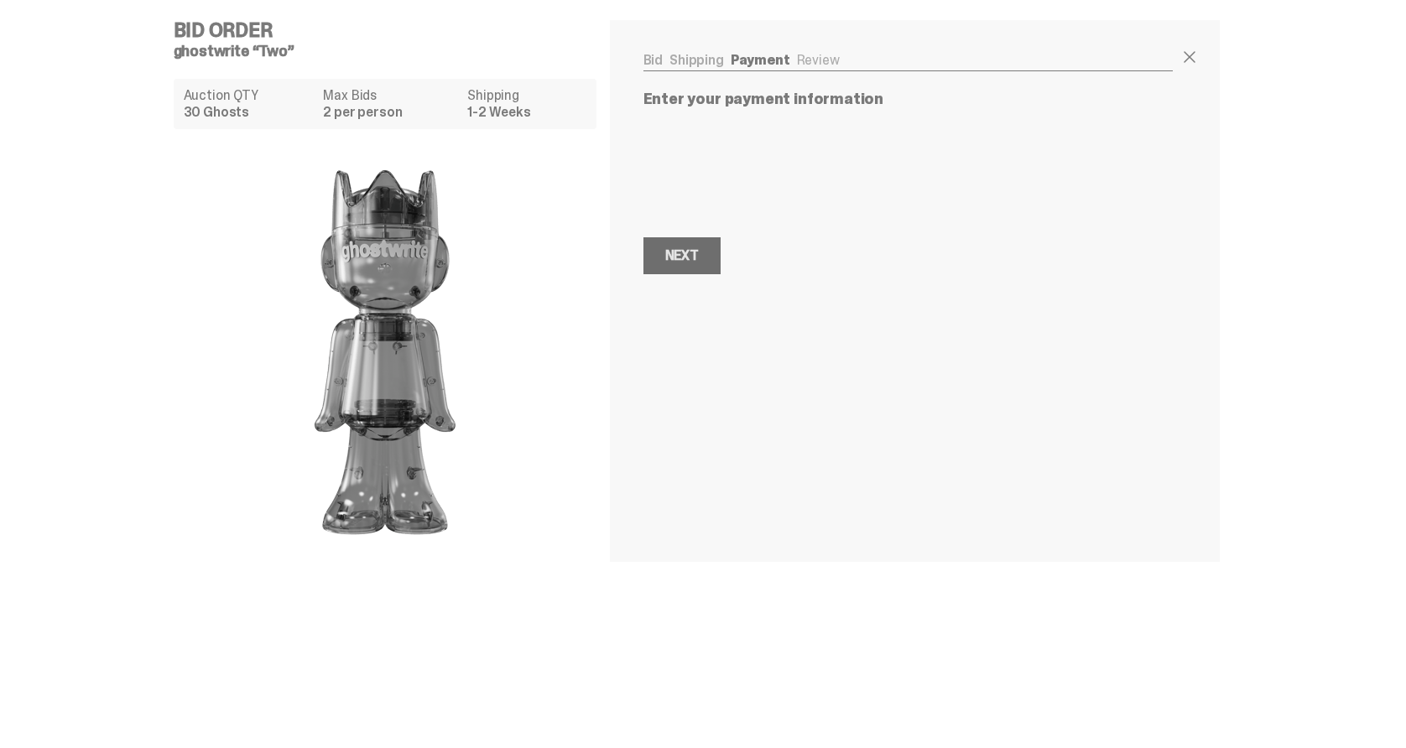
click at [695, 256] on div "Next" at bounding box center [682, 255] width 34 height 13
click at [699, 253] on div "Next" at bounding box center [682, 255] width 34 height 13
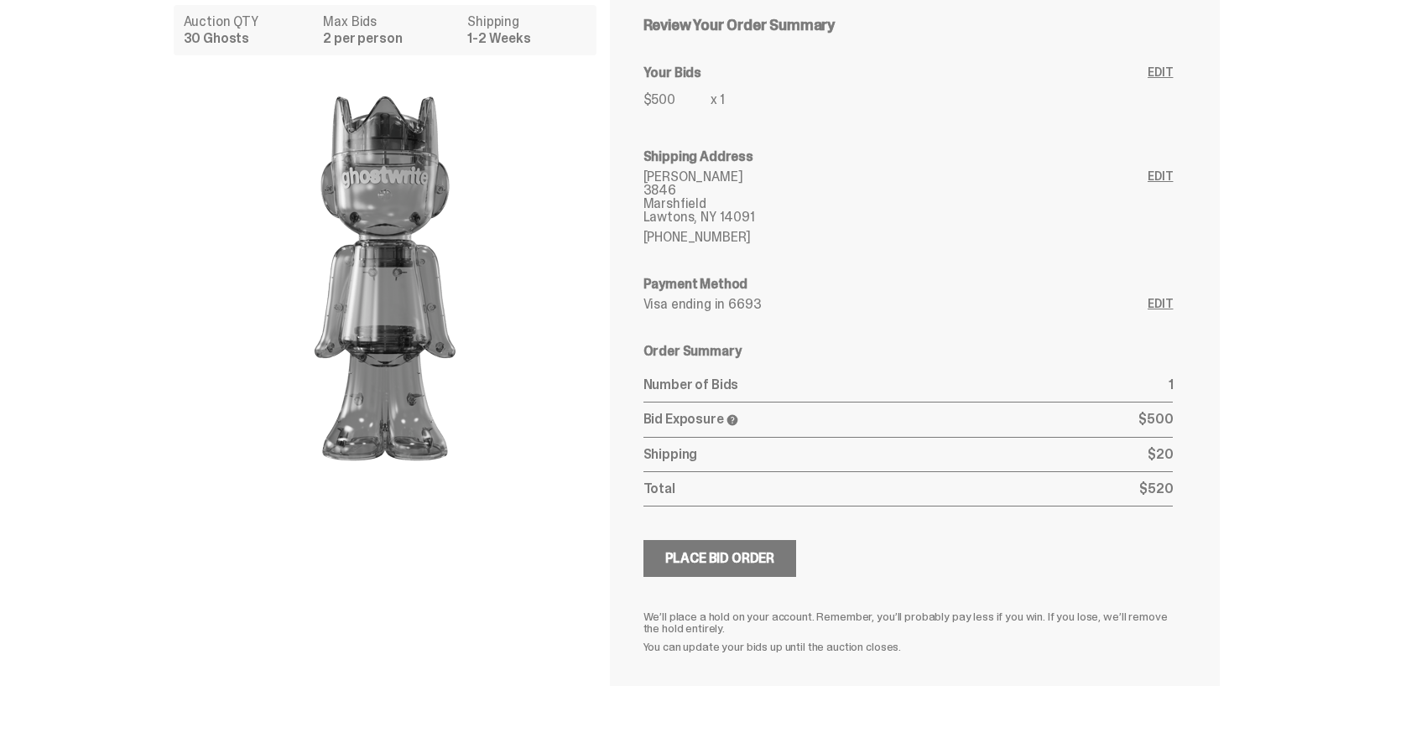
scroll to position [84, 0]
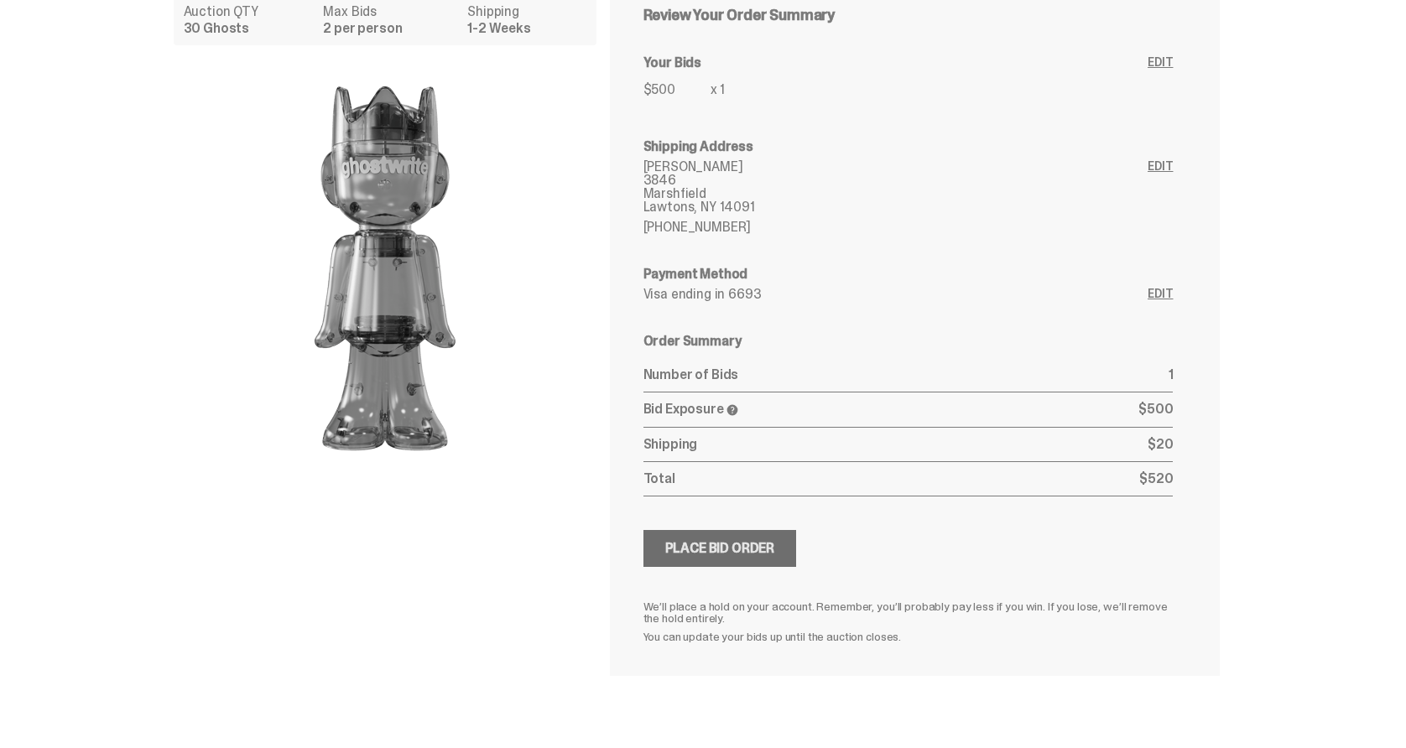
click at [732, 554] on div "Place Bid Order" at bounding box center [720, 548] width 110 height 13
